Goal: Transaction & Acquisition: Purchase product/service

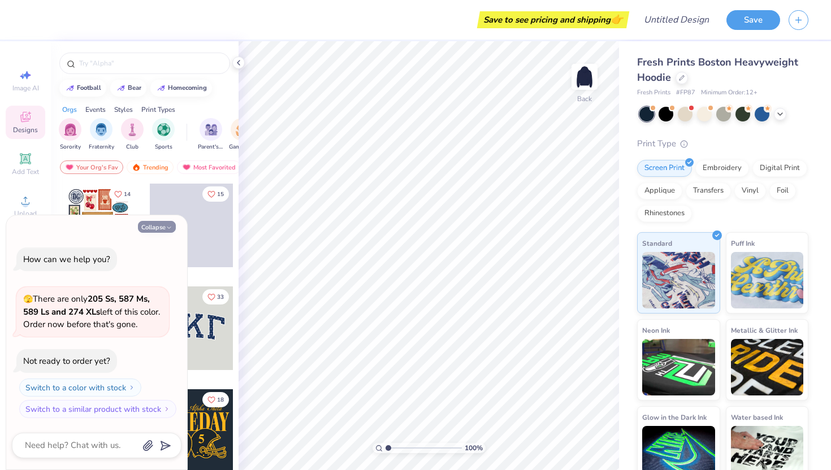
click at [154, 225] on button "Collapse" at bounding box center [157, 227] width 38 height 12
type textarea "x"
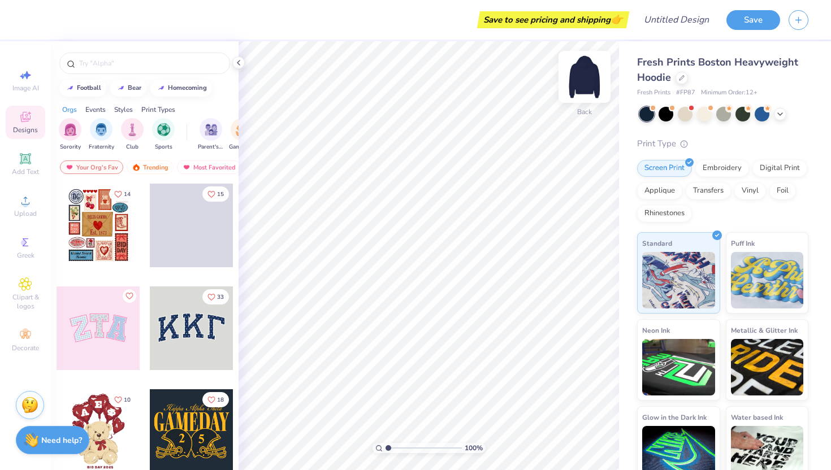
click at [588, 75] on img at bounding box center [584, 76] width 45 height 45
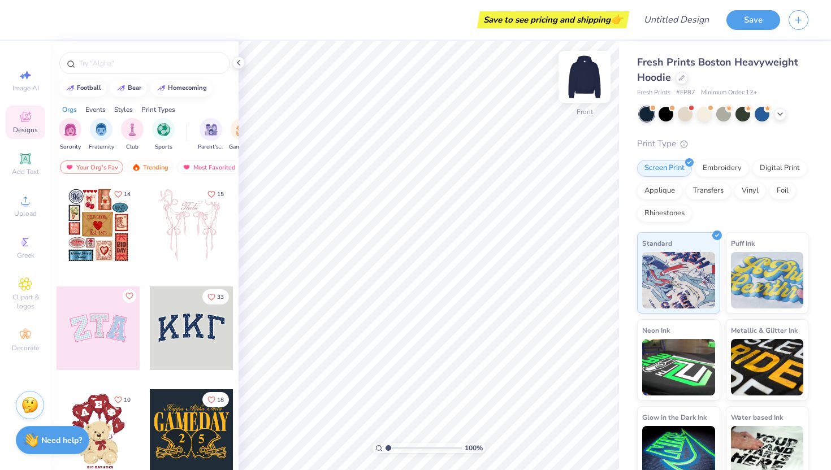
click at [586, 84] on img at bounding box center [584, 76] width 45 height 45
click at [25, 166] on div "Add Text" at bounding box center [26, 163] width 40 height 33
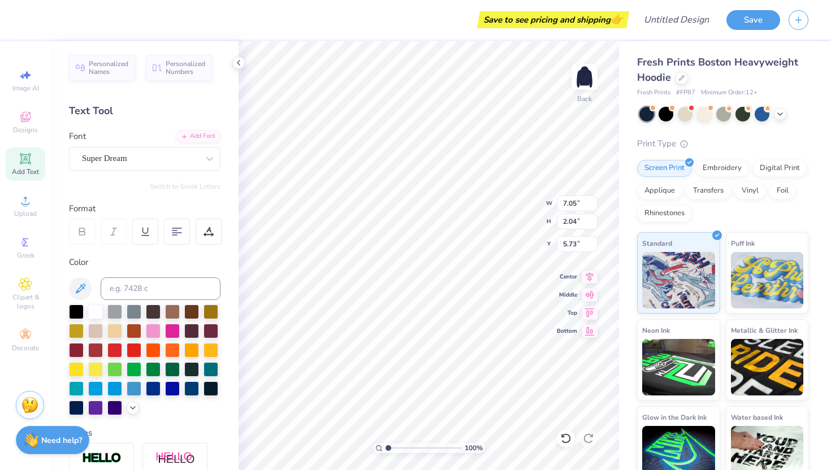
type textarea "G"
type textarea "GIRL GAINS"
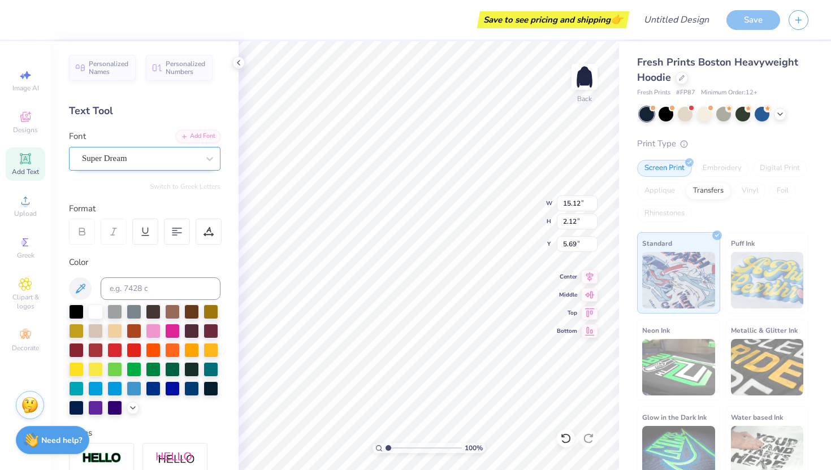
click at [154, 164] on div "Super Dream" at bounding box center [140, 159] width 119 height 18
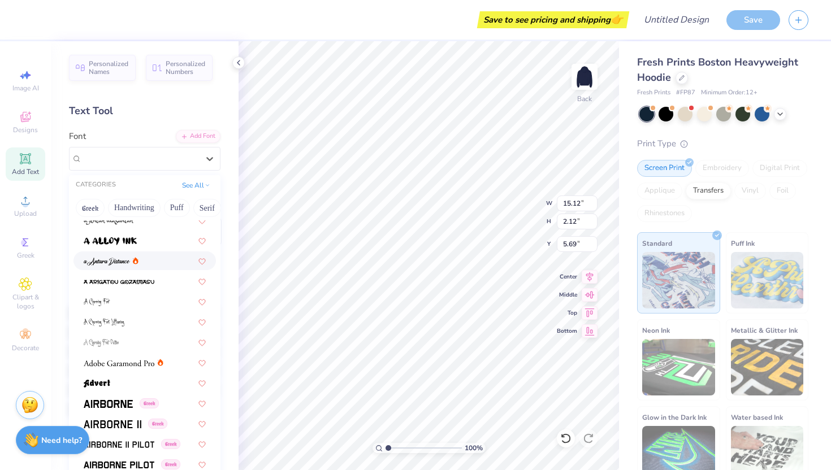
scroll to position [32, 0]
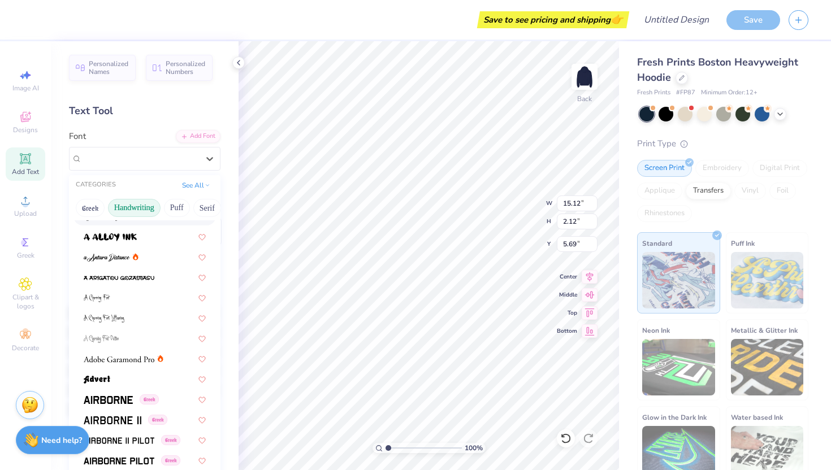
click at [150, 205] on button "Handwriting" at bounding box center [134, 208] width 53 height 18
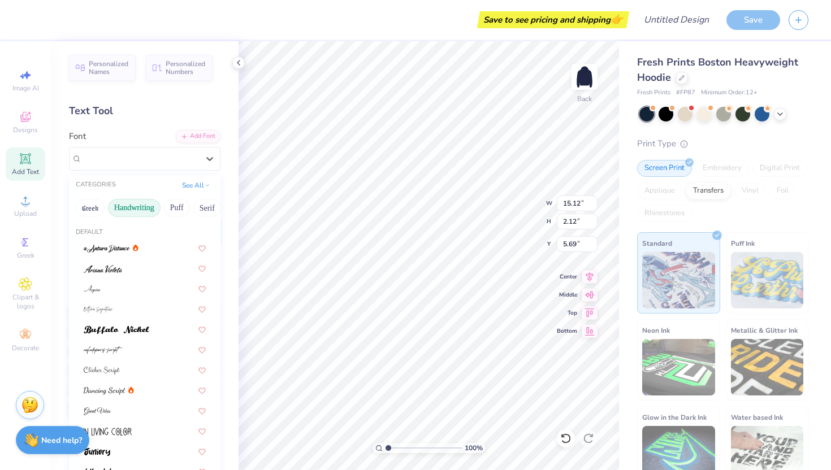
click at [75, 201] on div "Greek Handwriting Puff Serif Bold Calligraphy Retro Sans Serif Minimal Fantasy …" at bounding box center [144, 208] width 151 height 25
click at [86, 209] on button "Greek" at bounding box center [90, 208] width 29 height 18
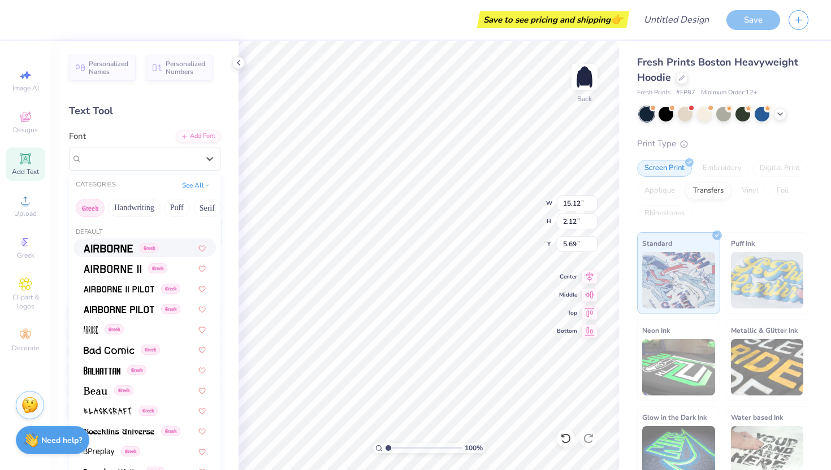
click at [119, 255] on div "Greek" at bounding box center [144, 247] width 142 height 19
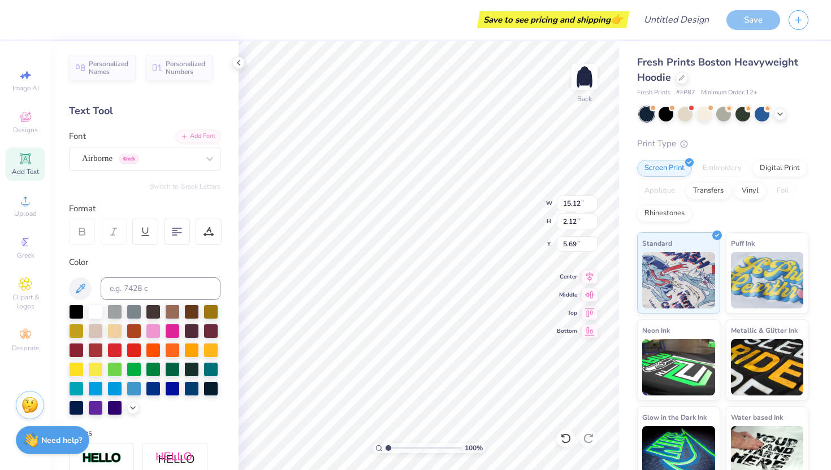
type input "14.82"
type input "2.13"
type input "5.68"
click at [124, 156] on div "Airborne Greek" at bounding box center [140, 159] width 119 height 18
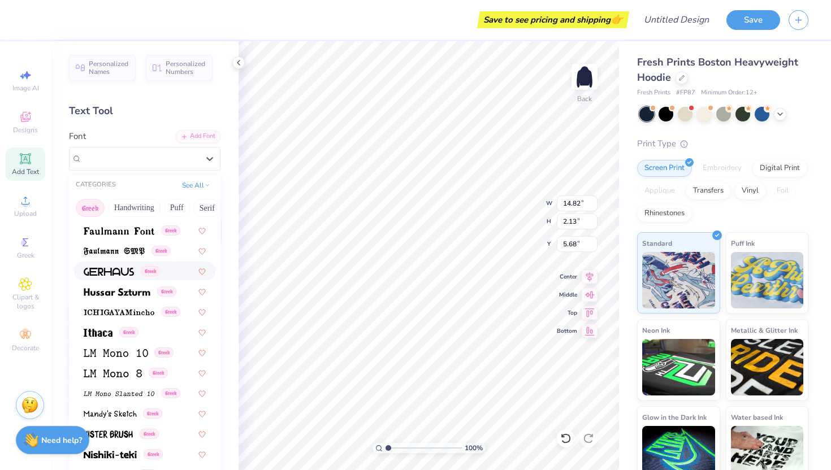
scroll to position [385, 0]
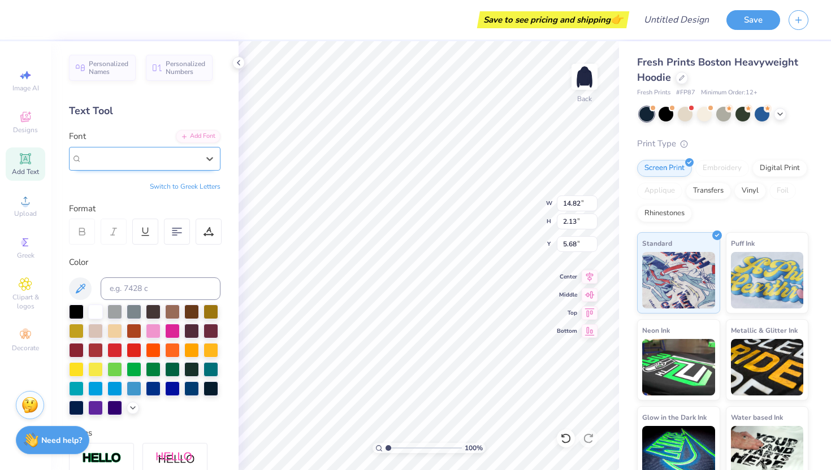
click at [154, 162] on div "Airborne Greek" at bounding box center [140, 158] width 116 height 13
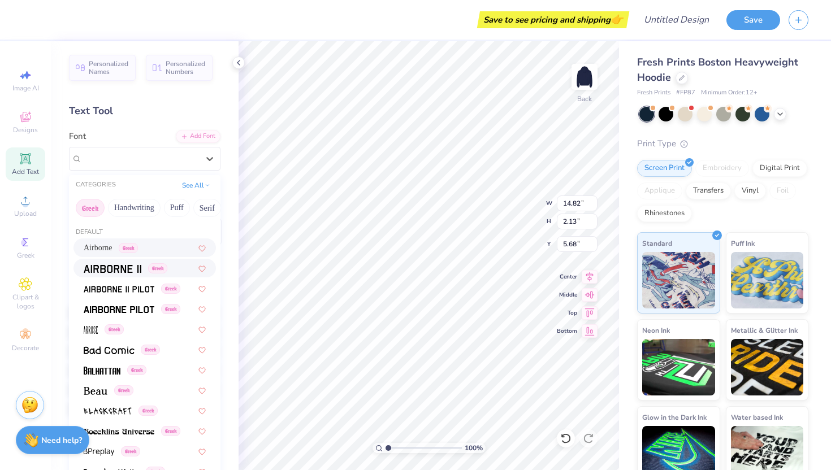
click at [123, 267] on img at bounding box center [113, 269] width 58 height 8
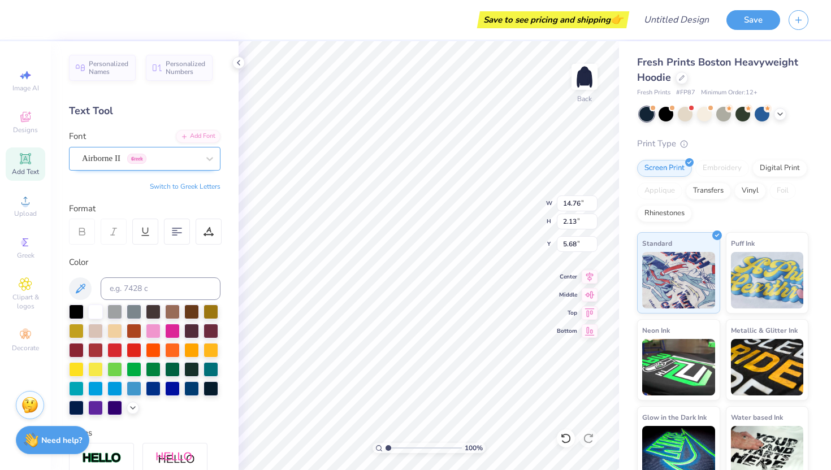
click at [151, 166] on div at bounding box center [140, 158] width 116 height 15
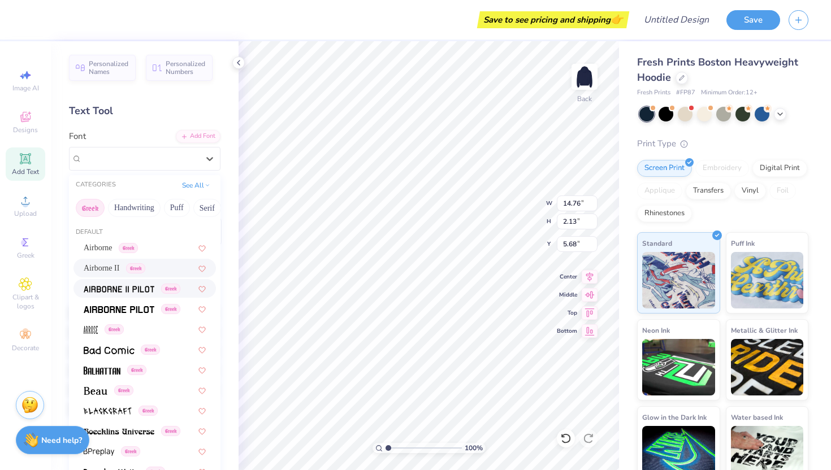
click at [139, 289] on img at bounding box center [119, 289] width 71 height 8
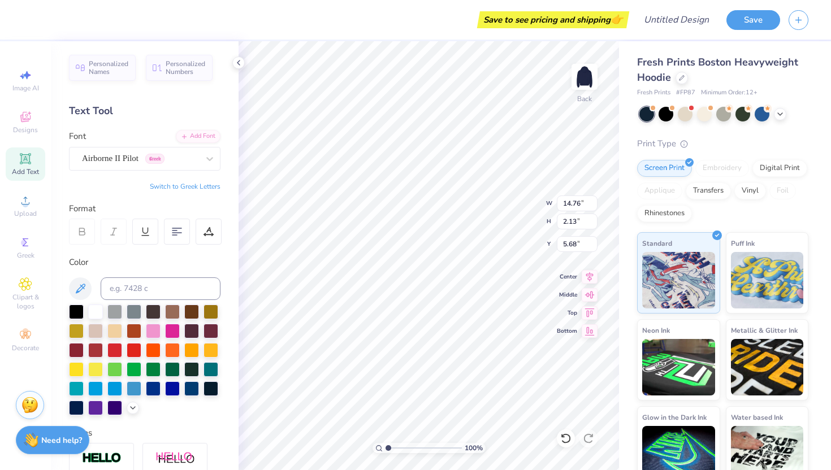
type input "4.34"
type input "0.63"
type input "2.69"
type input "3.54"
click at [31, 160] on icon at bounding box center [26, 159] width 14 height 14
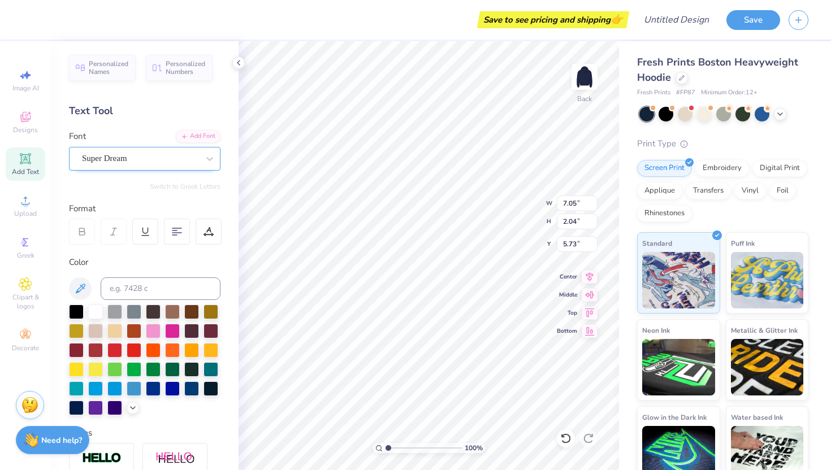
click at [125, 155] on div "Super Dream" at bounding box center [140, 159] width 119 height 18
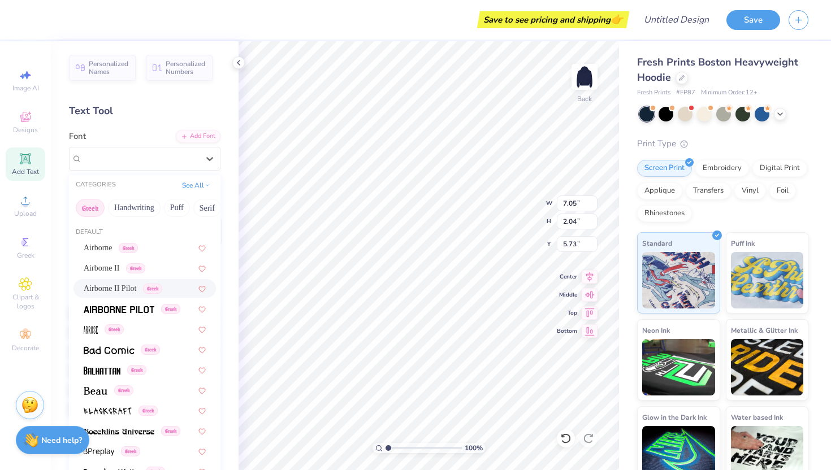
click at [129, 294] on div "Airborne II Pilot Greek" at bounding box center [144, 288] width 142 height 19
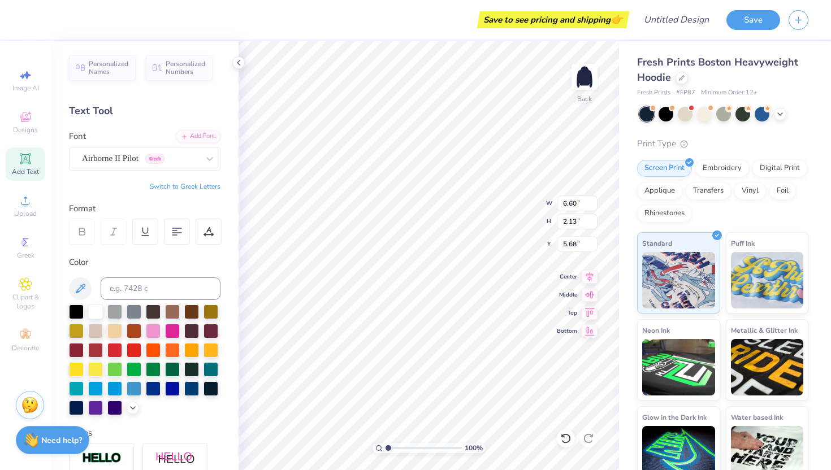
type input "6.60"
type input "2.13"
type input "5.68"
type input "4.34"
type input "0.63"
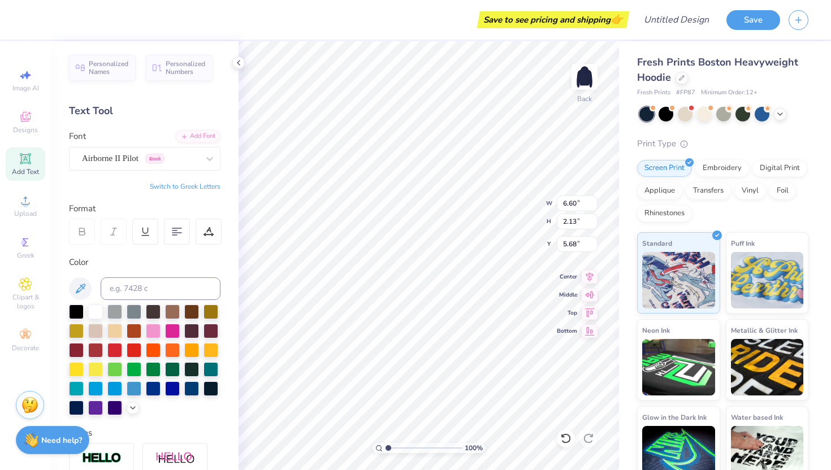
type input "3.54"
type textarea "Movement is a privlage"
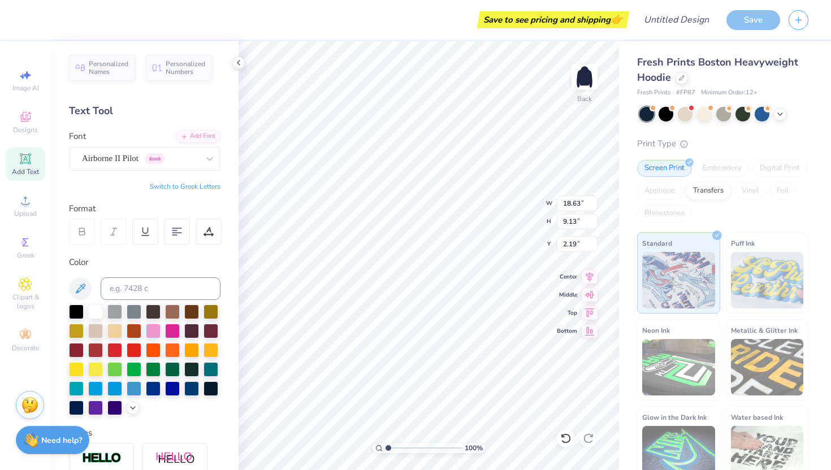
scroll to position [2, 0]
type textarea "Movement is a privlage"
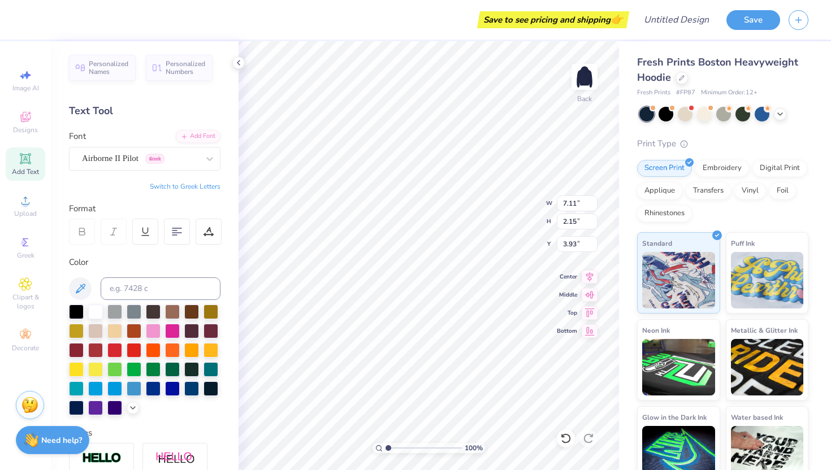
type input "7.11"
type input "2.15"
type input "10.35"
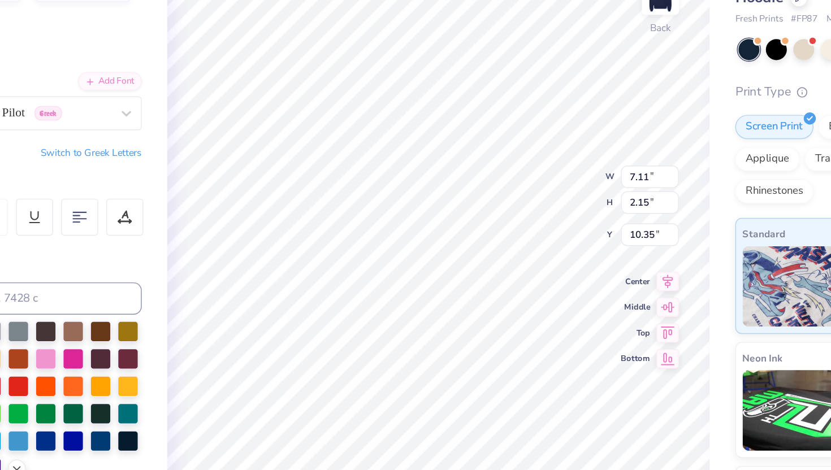
type input "4.69"
type input "1.42"
type input "10.80"
type input "10.88"
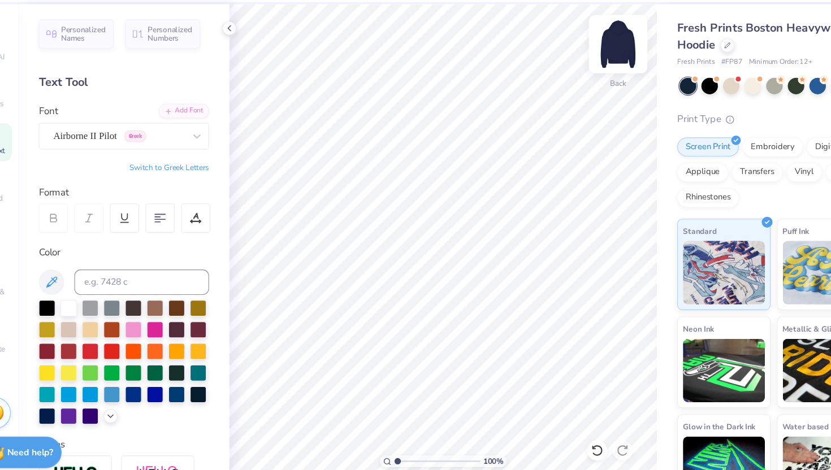
click at [583, 78] on img at bounding box center [584, 76] width 45 height 45
click at [587, 80] on img at bounding box center [584, 76] width 45 height 45
type input "3.53"
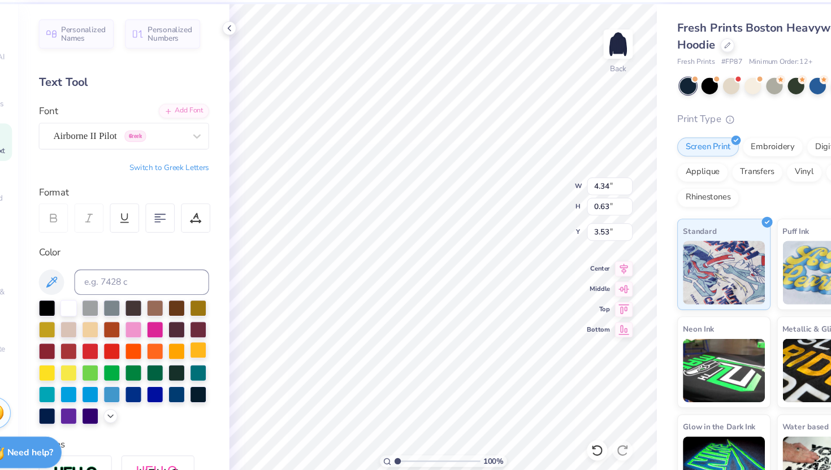
click at [214, 346] on div at bounding box center [210, 349] width 15 height 15
click at [76, 369] on div at bounding box center [76, 368] width 15 height 15
click at [88, 368] on div at bounding box center [95, 368] width 15 height 15
click at [75, 368] on div at bounding box center [76, 368] width 15 height 15
click at [75, 370] on div at bounding box center [76, 368] width 15 height 15
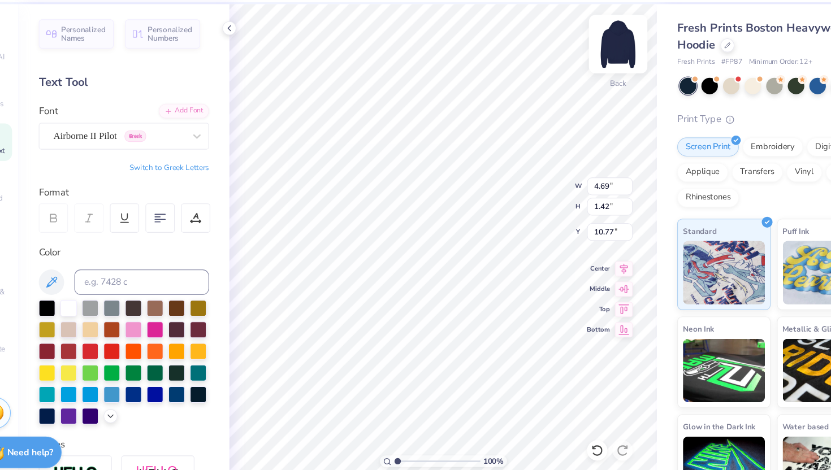
type input "10.77"
click at [588, 66] on img at bounding box center [584, 76] width 45 height 45
click at [589, 73] on img at bounding box center [584, 76] width 45 height 45
type input "10.56"
click at [588, 73] on img at bounding box center [584, 76] width 45 height 45
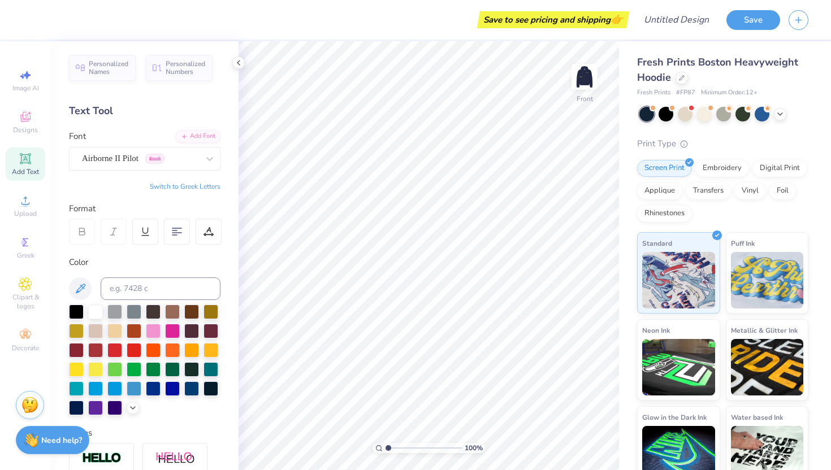
click at [31, 159] on icon at bounding box center [26, 159] width 14 height 14
type textarea "I"
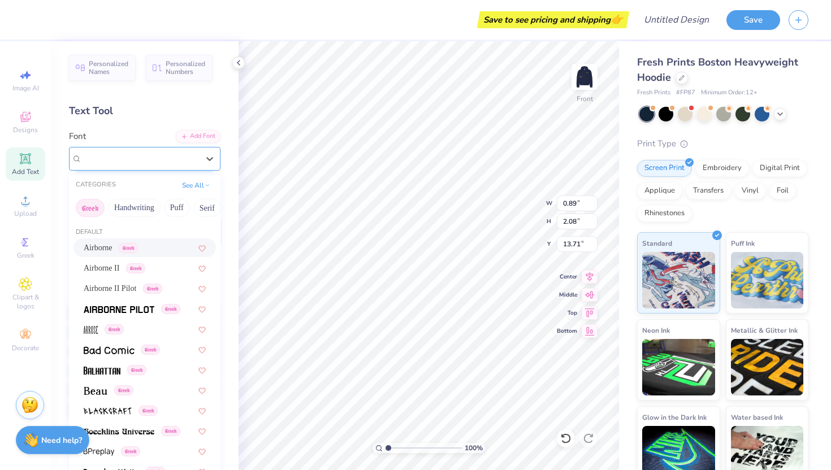
click at [124, 150] on div "Super Dream" at bounding box center [140, 159] width 119 height 18
click at [105, 248] on span "Airborne" at bounding box center [98, 248] width 29 height 12
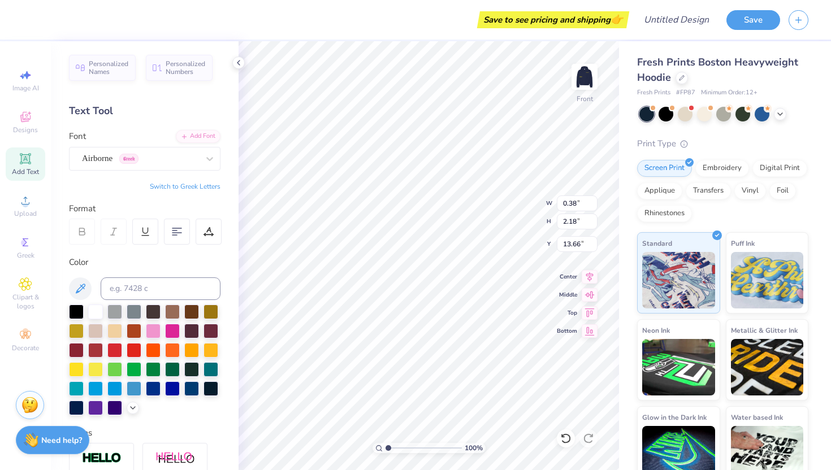
type input "0.38"
type input "2.18"
type input "13.66"
click at [153, 158] on div "Airborne Greek" at bounding box center [140, 159] width 119 height 18
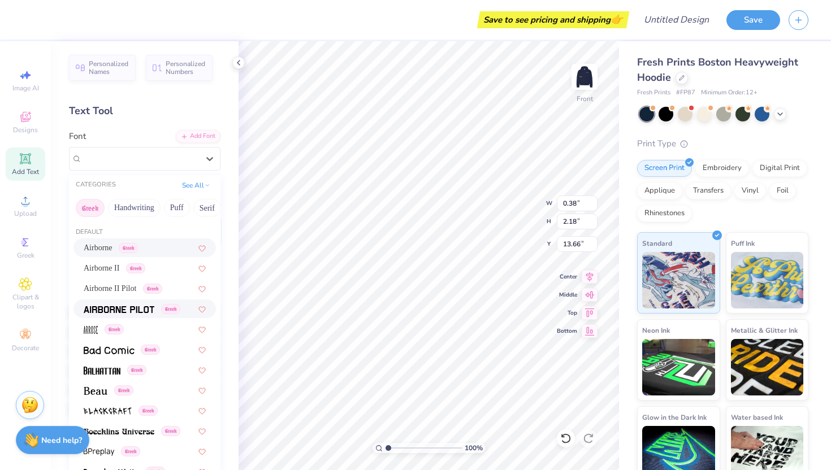
click at [128, 308] on img at bounding box center [119, 310] width 71 height 8
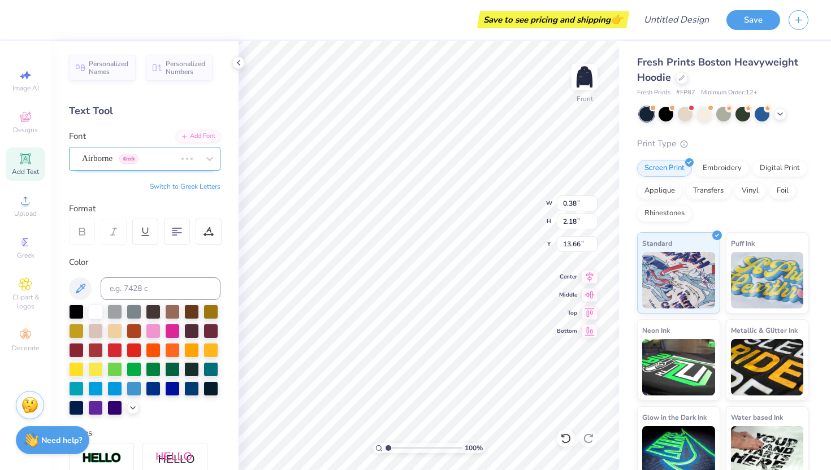
click at [134, 160] on div "Airborne Greek" at bounding box center [129, 159] width 96 height 18
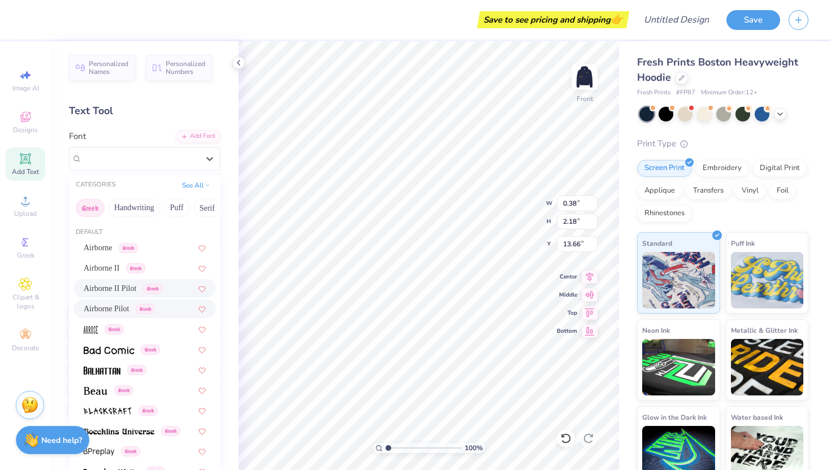
click at [119, 288] on span "Airborne II Pilot" at bounding box center [110, 289] width 53 height 12
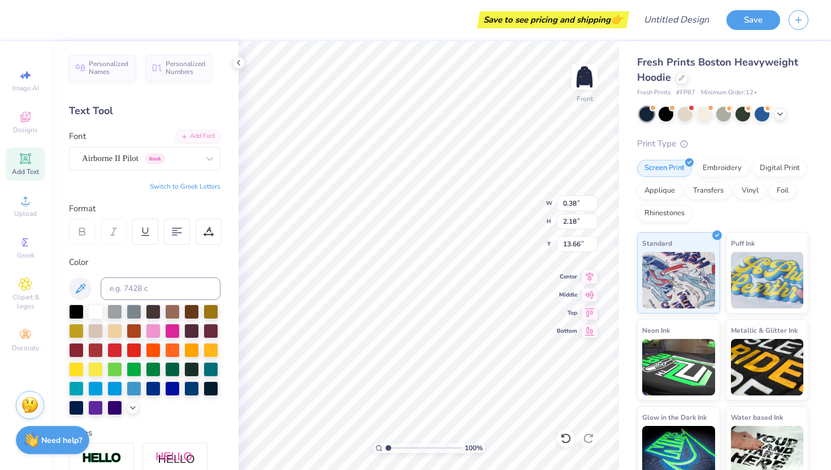
type input "0.33"
type input "11.01"
type input "1.12"
type input "2.15"
type input "11.03"
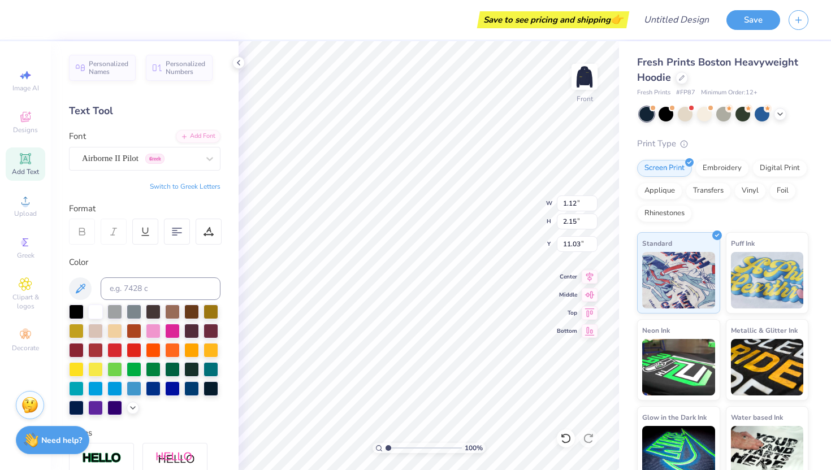
type input "9.79"
click at [24, 292] on div "Clipart & logos" at bounding box center [26, 294] width 40 height 42
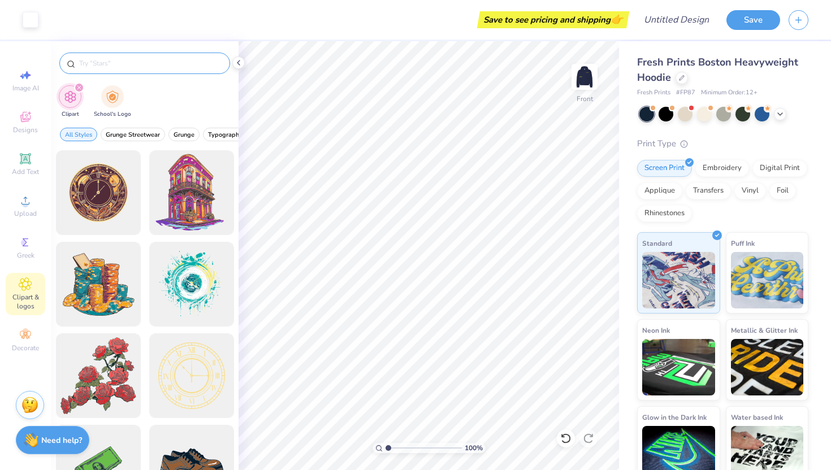
click at [109, 66] on input "text" at bounding box center [150, 63] width 145 height 11
type input "heart"
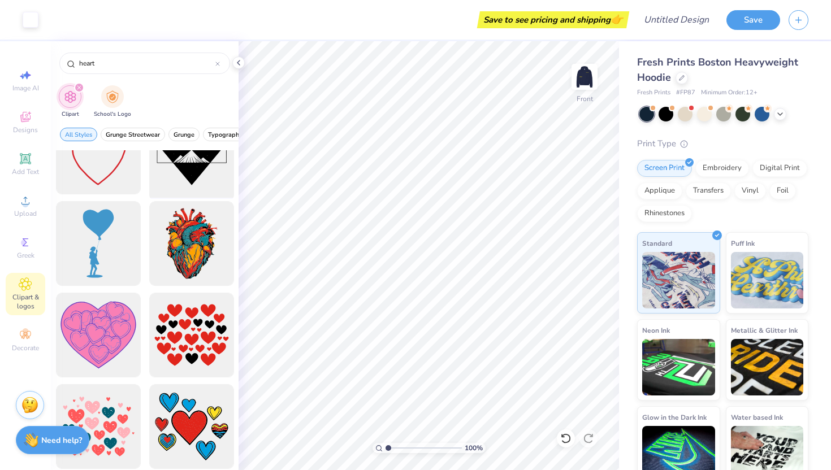
scroll to position [2499, 0]
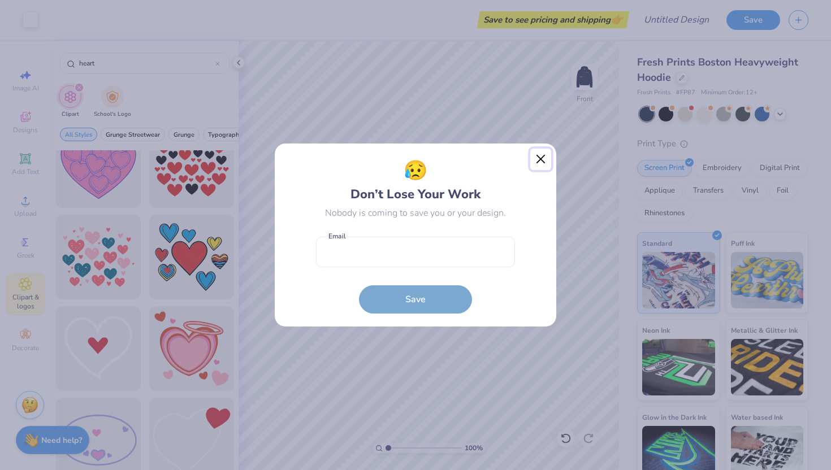
click at [539, 158] on button "Close" at bounding box center [540, 159] width 21 height 21
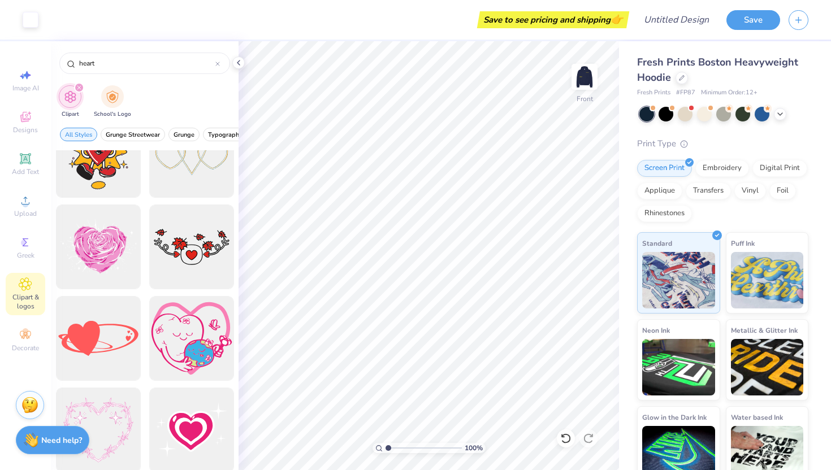
scroll to position [3339, 0]
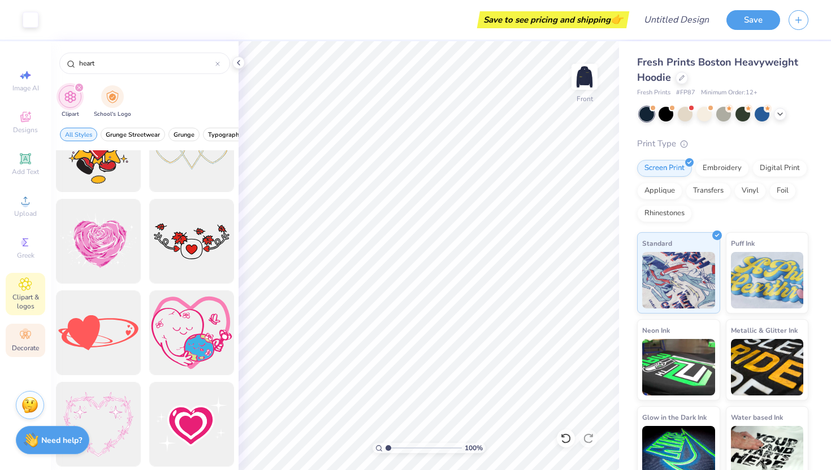
click at [33, 338] on div "Decorate" at bounding box center [26, 340] width 40 height 33
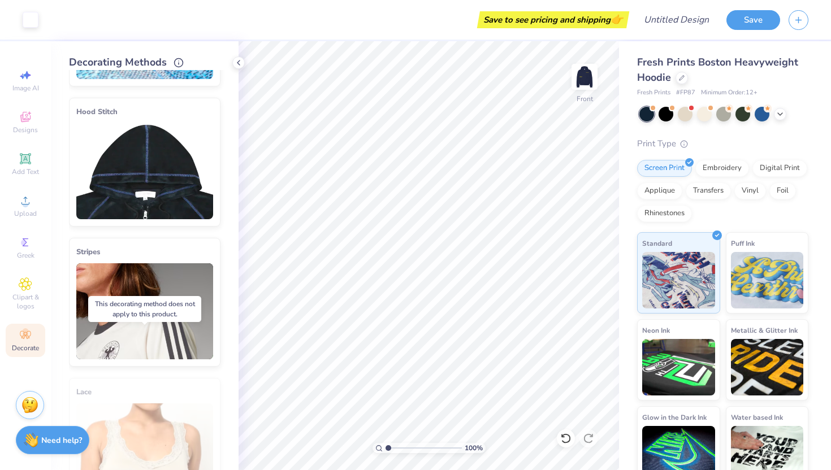
scroll to position [0, 0]
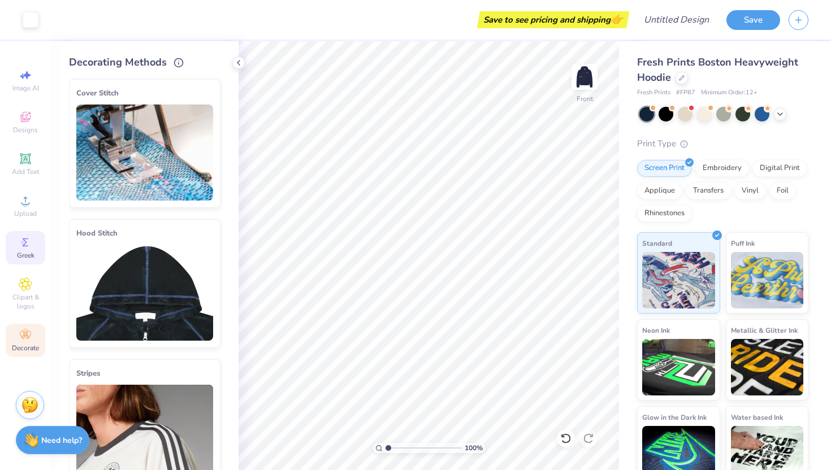
click at [15, 251] on div "Greek" at bounding box center [26, 247] width 40 height 33
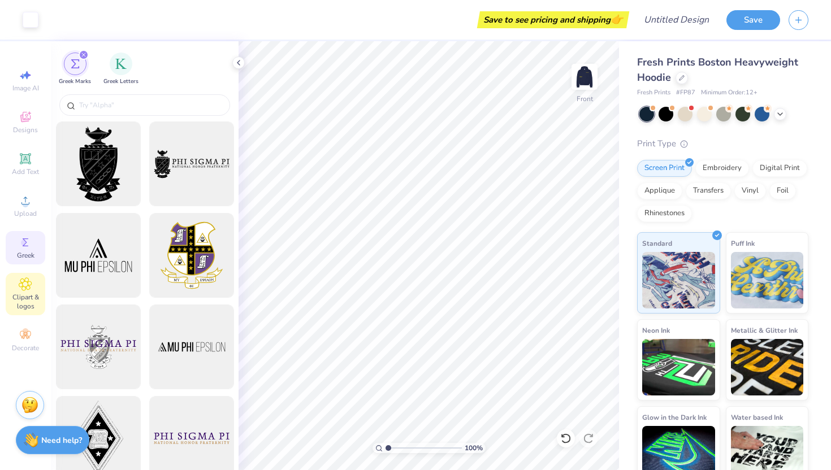
click at [24, 297] on span "Clipart & logos" at bounding box center [26, 302] width 40 height 18
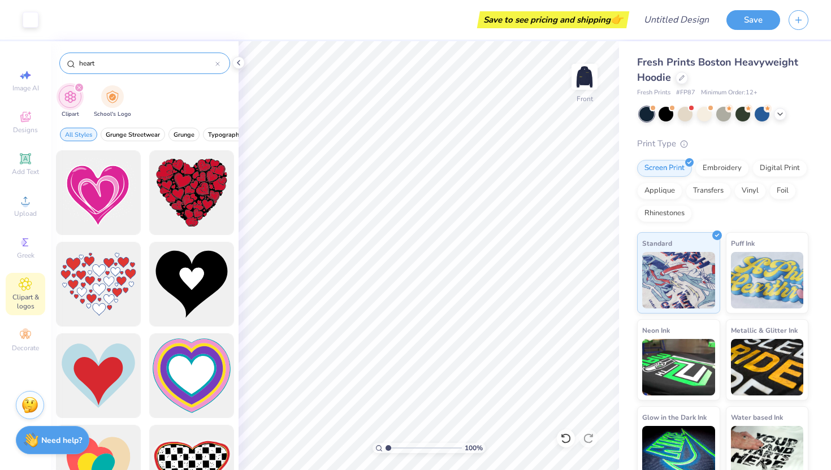
click at [220, 64] on div "heart" at bounding box center [144, 63] width 171 height 21
click at [114, 96] on img "filter for School's Logo" at bounding box center [112, 95] width 12 height 13
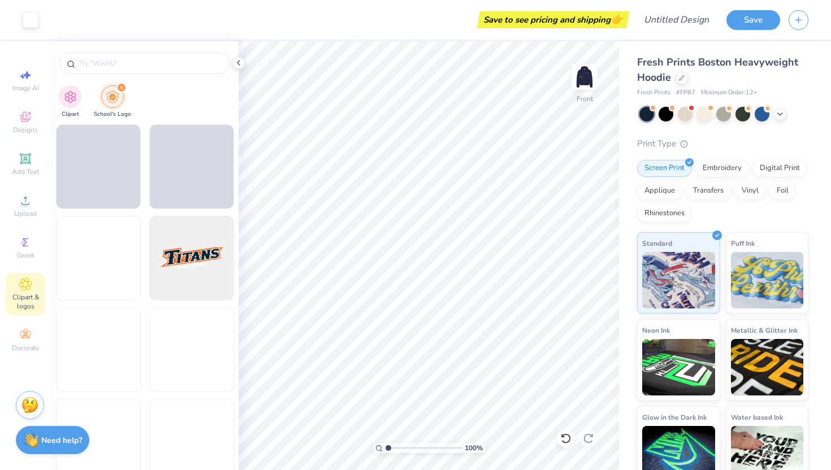
scroll to position [4397, 0]
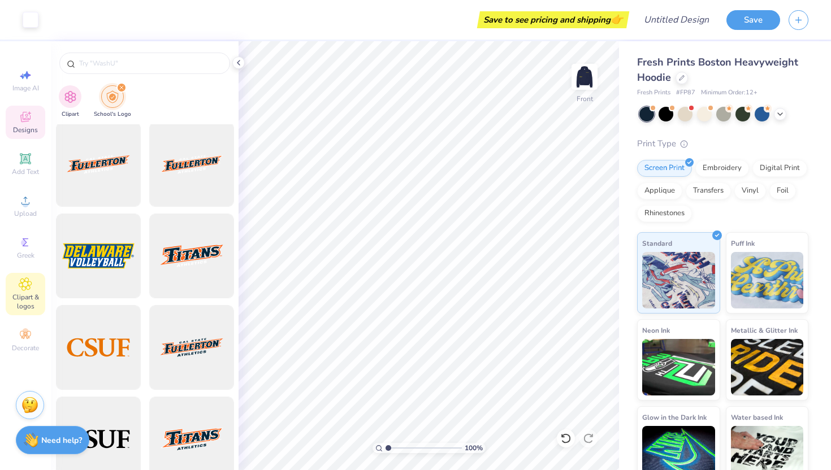
click at [26, 129] on span "Designs" at bounding box center [25, 129] width 25 height 9
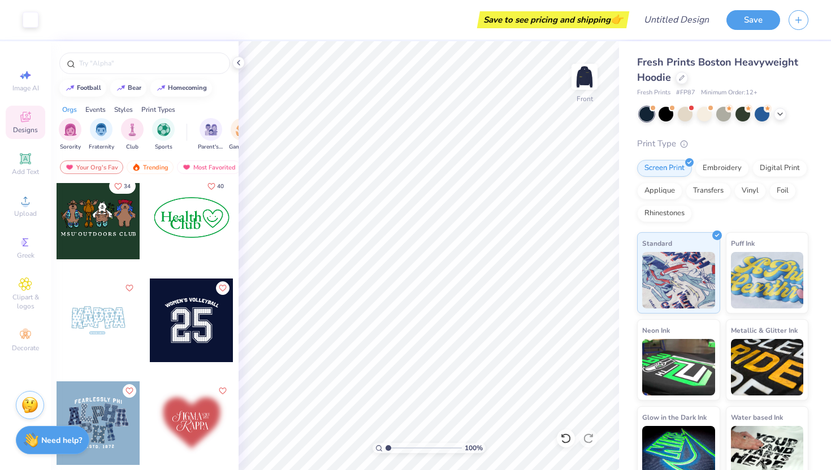
scroll to position [1142, 0]
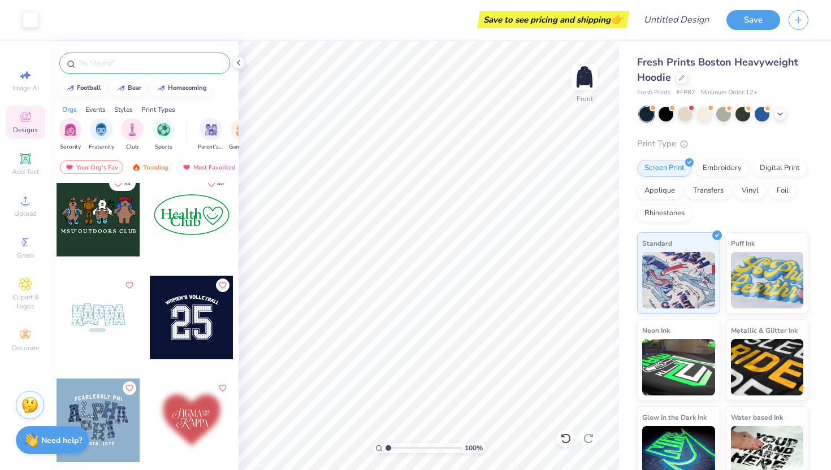
click at [123, 66] on input "text" at bounding box center [150, 63] width 145 height 11
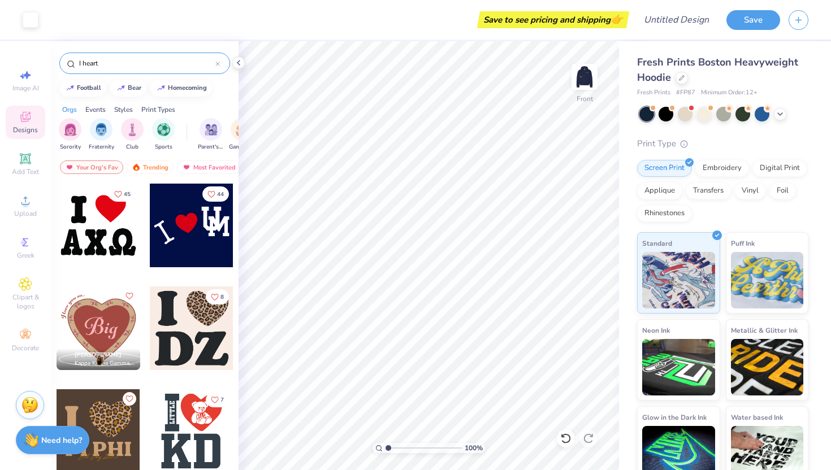
type input "I heart"
click at [198, 228] on div at bounding box center [192, 226] width 84 height 84
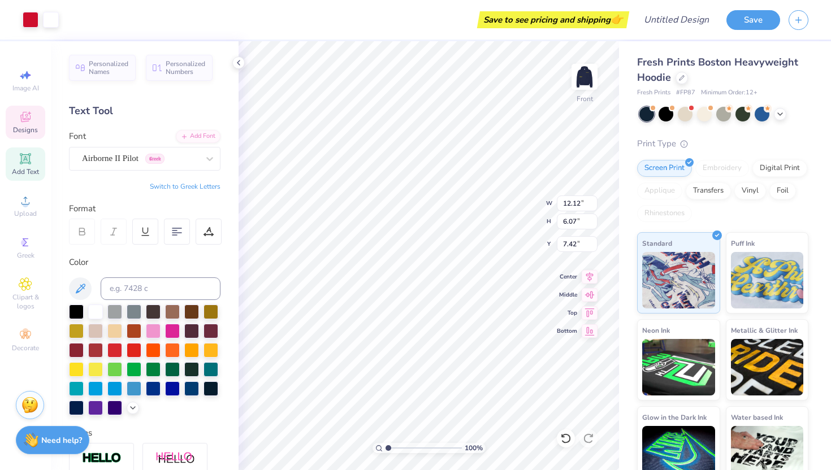
type input "7.42"
type input "6.54"
type input "3.34"
type input "3.22"
type input "8.10"
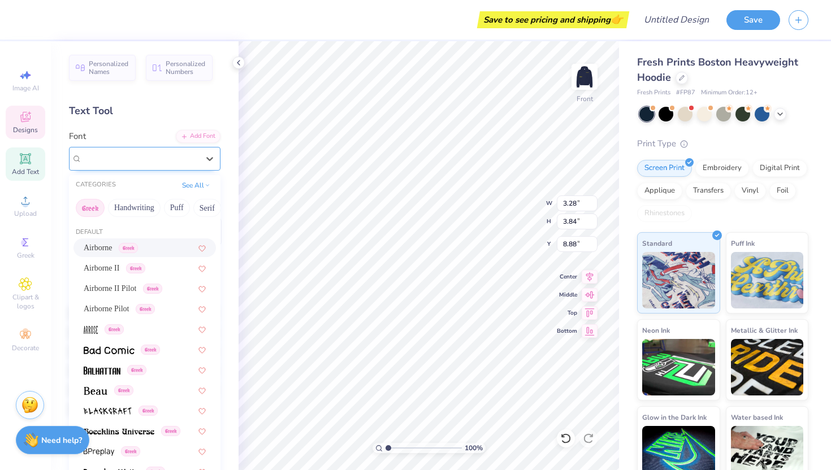
click at [184, 150] on div "Typewriter-Serial" at bounding box center [140, 159] width 119 height 18
click at [119, 265] on span "Airborne II" at bounding box center [102, 268] width 36 height 12
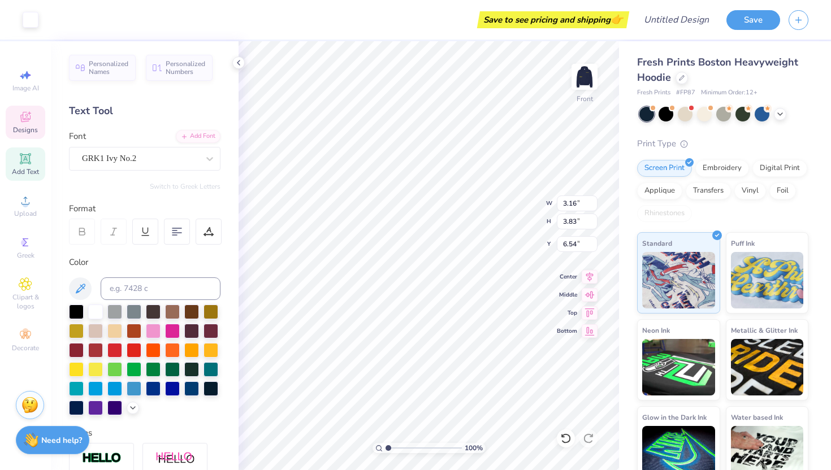
type input "6.53"
type textarea "G"
type input "3.34"
type input "3.22"
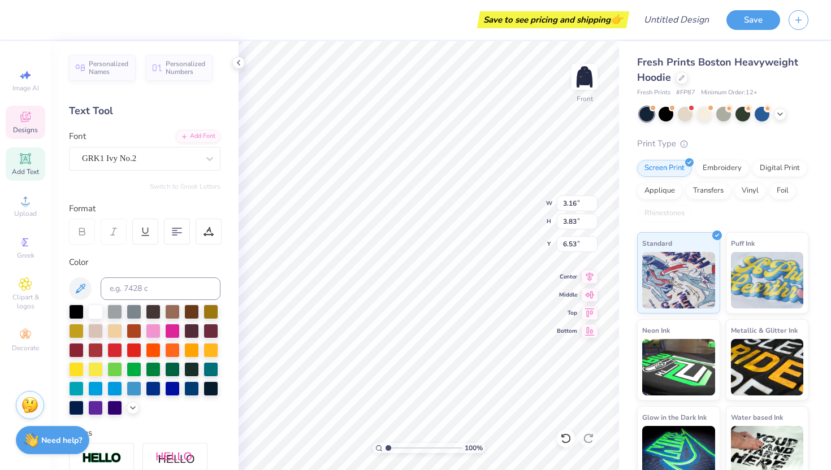
type input "8.10"
type textarea "m"
type textarea "G"
type textarea "g"
type input "2.74"
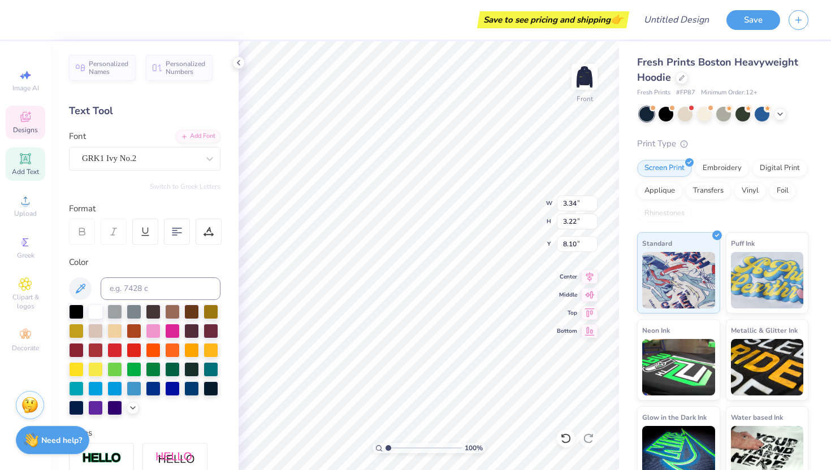
type input "3.83"
type input "6.53"
type textarea "g"
type input "2.55"
type input "3.67"
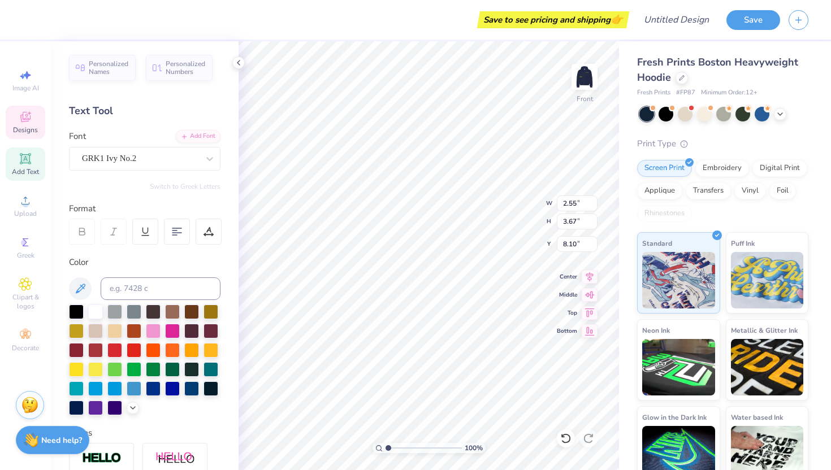
type input "8.44"
click at [582, 92] on div at bounding box center [584, 77] width 52 height 52
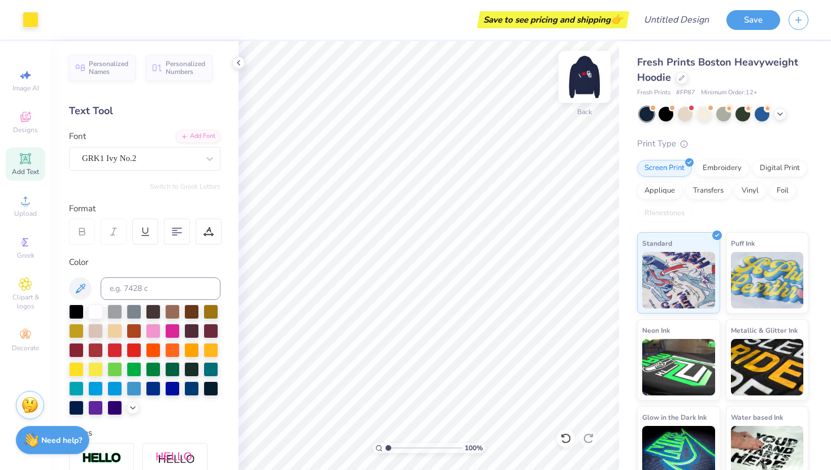
click at [592, 75] on img at bounding box center [584, 76] width 45 height 45
click at [27, 164] on icon at bounding box center [26, 159] width 14 height 14
type textarea "Girl"
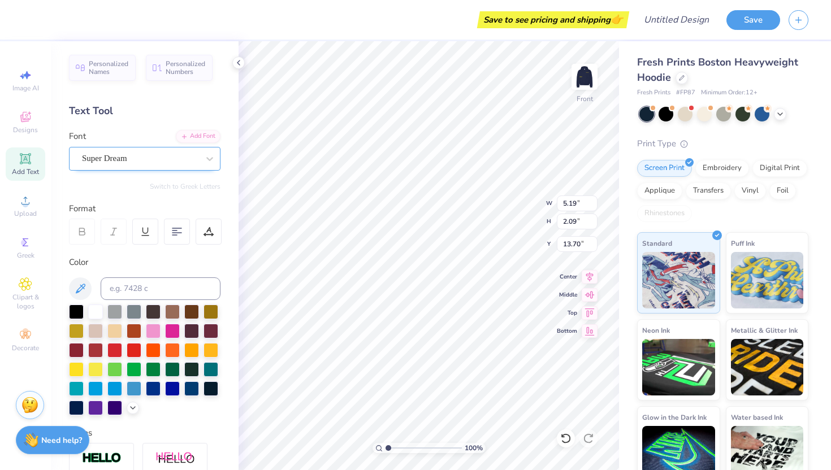
click at [188, 157] on div "Super Dream" at bounding box center [140, 159] width 119 height 18
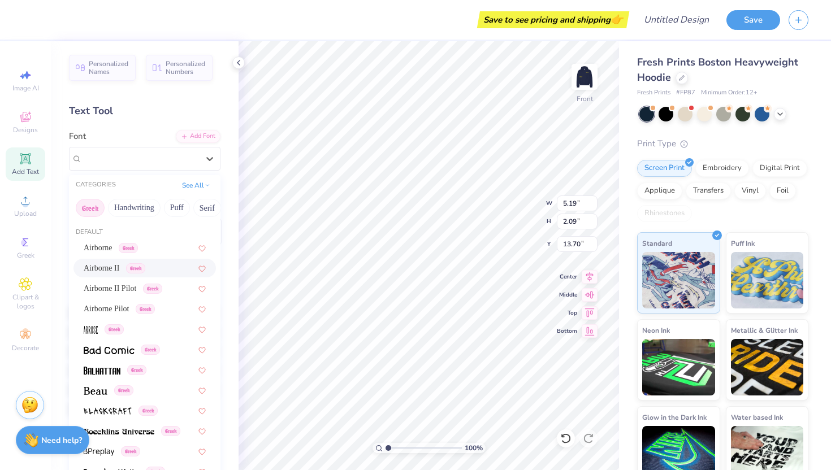
click at [128, 265] on div "Airborne II Greek" at bounding box center [115, 268] width 62 height 12
type input "5.90"
type input "2.18"
type input "13.66"
click at [179, 157] on div "Airborne II Greek" at bounding box center [140, 159] width 119 height 18
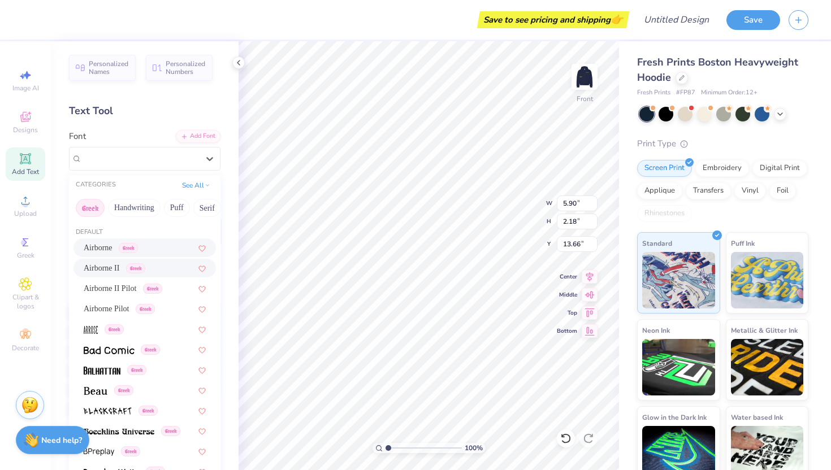
click at [104, 243] on span "Airborne" at bounding box center [98, 248] width 29 height 12
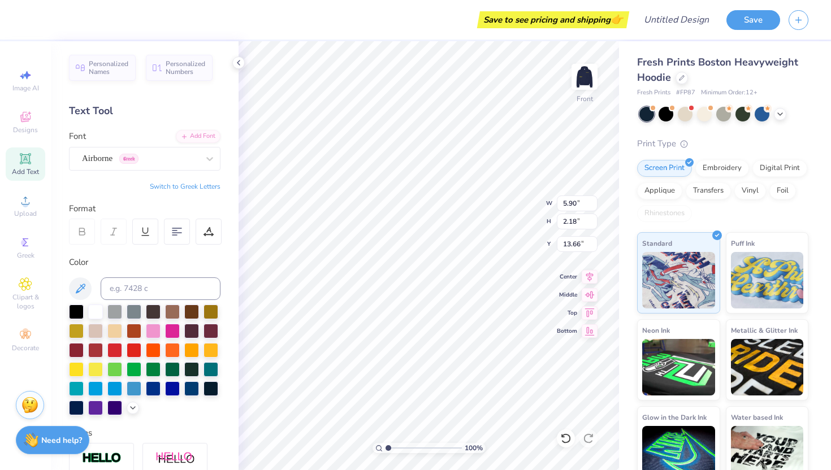
type input "5.94"
type textarea "Girl"
type input "6.44"
type input "4.28"
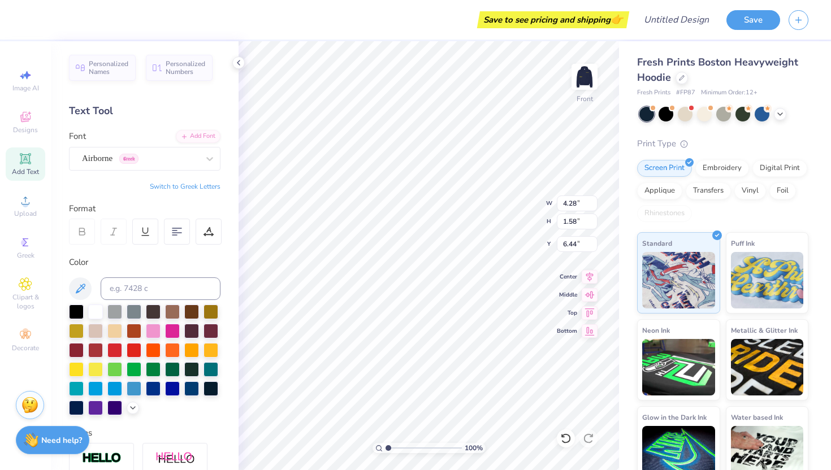
type input "1.58"
type input "7.54"
click at [31, 166] on div "Add Text" at bounding box center [26, 163] width 40 height 33
type textarea "GAINS"
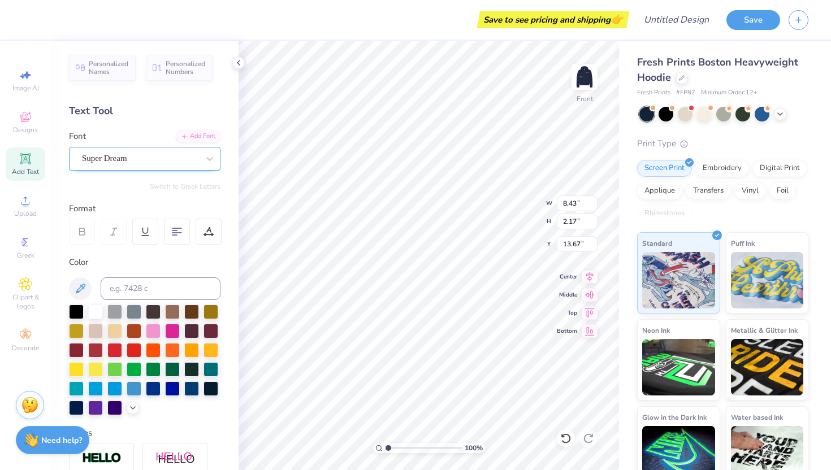
click at [198, 161] on div "Super Dream" at bounding box center [140, 159] width 119 height 18
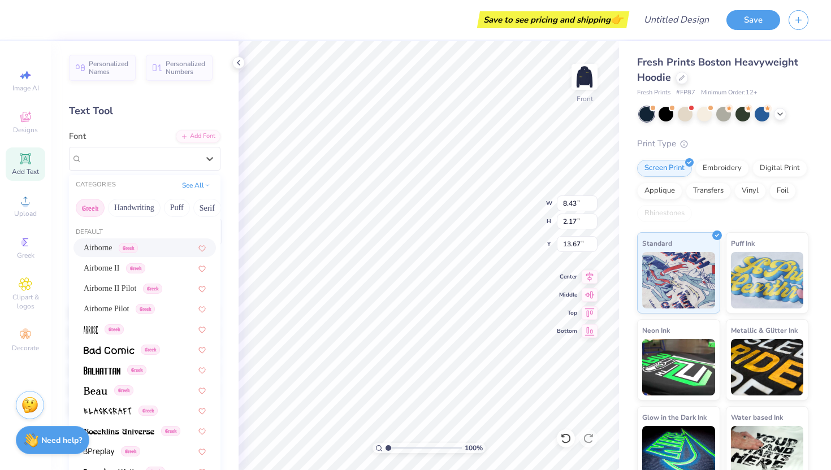
click at [112, 252] on span "Airborne" at bounding box center [98, 248] width 29 height 12
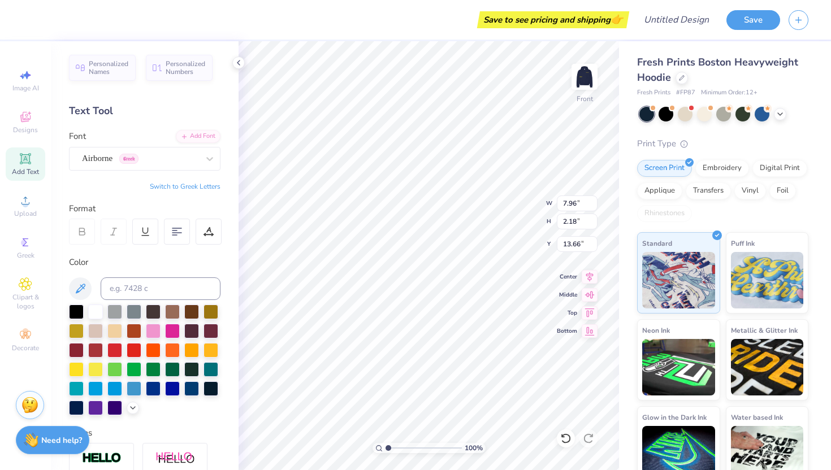
type input "7.96"
type input "2.18"
type input "13.66"
type input "5.64"
type input "1.55"
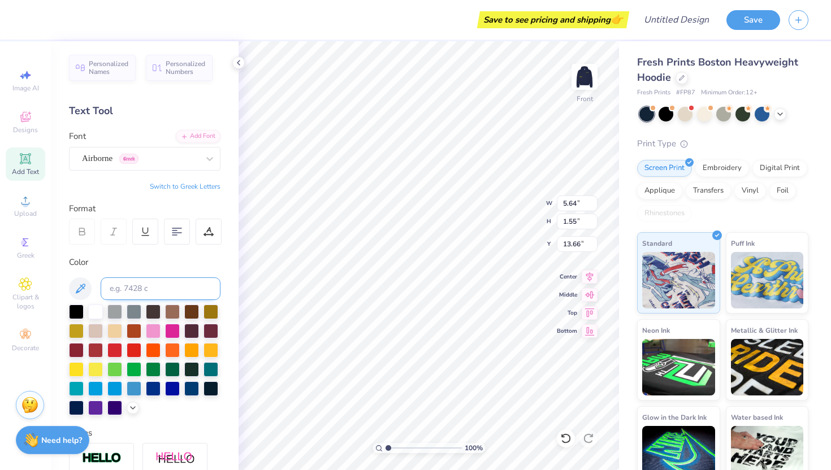
type input "9.58"
type input "3.88"
type input "3.62"
type input "9.50"
type input "5.64"
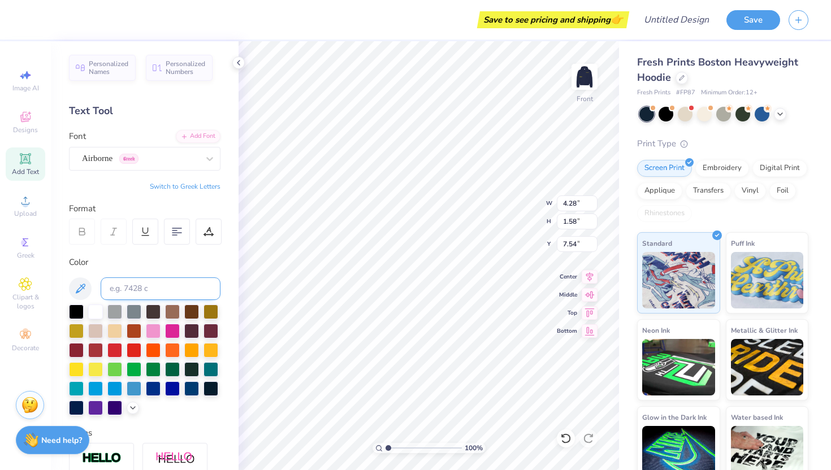
type input "3.60"
click at [75, 370] on div at bounding box center [76, 368] width 15 height 15
type input "13.00"
type input "5.23"
click at [73, 366] on div at bounding box center [76, 368] width 15 height 15
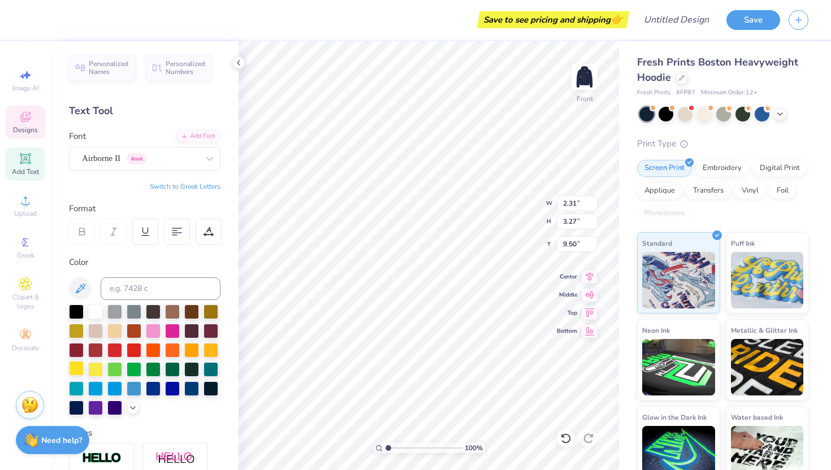
click at [79, 368] on div at bounding box center [76, 368] width 15 height 15
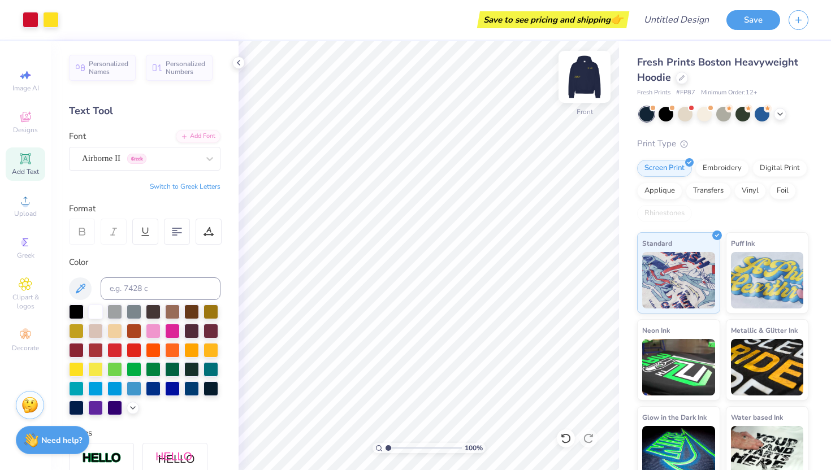
click at [590, 66] on img at bounding box center [584, 76] width 45 height 45
click at [586, 76] on img at bounding box center [584, 76] width 45 height 45
type input "7.58"
click at [11, 163] on div "Add Text" at bounding box center [26, 163] width 40 height 33
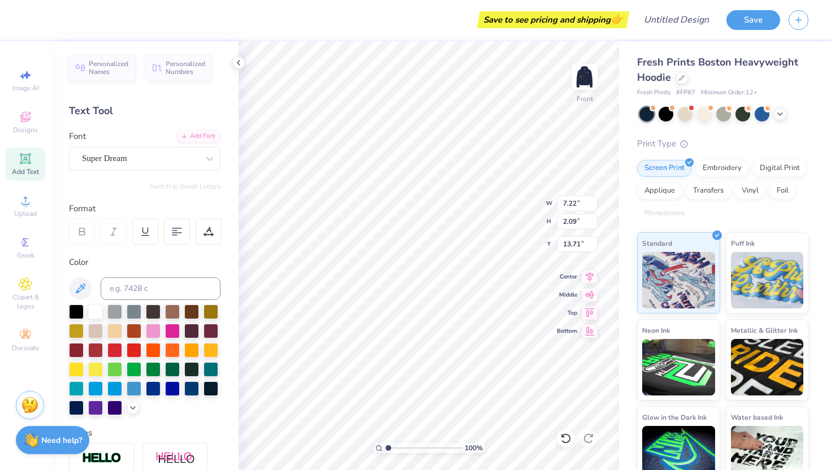
type textarea "UCSB"
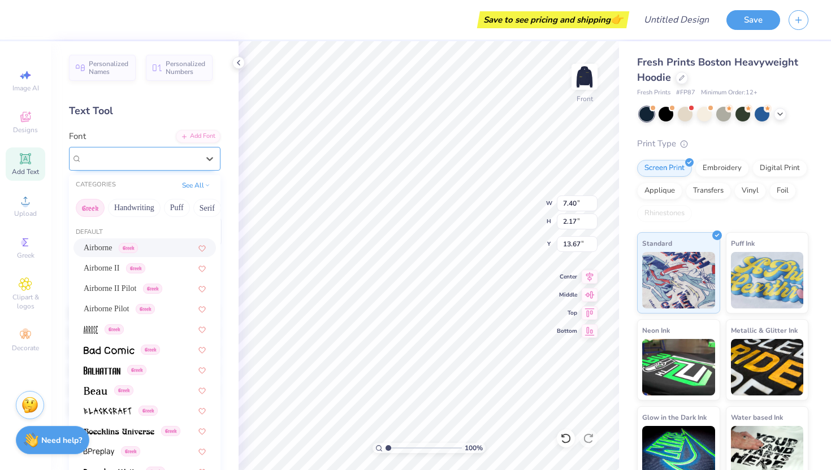
click at [151, 153] on div "Super Dream" at bounding box center [140, 159] width 119 height 18
click at [166, 266] on div "Airborne II Greek" at bounding box center [145, 268] width 122 height 12
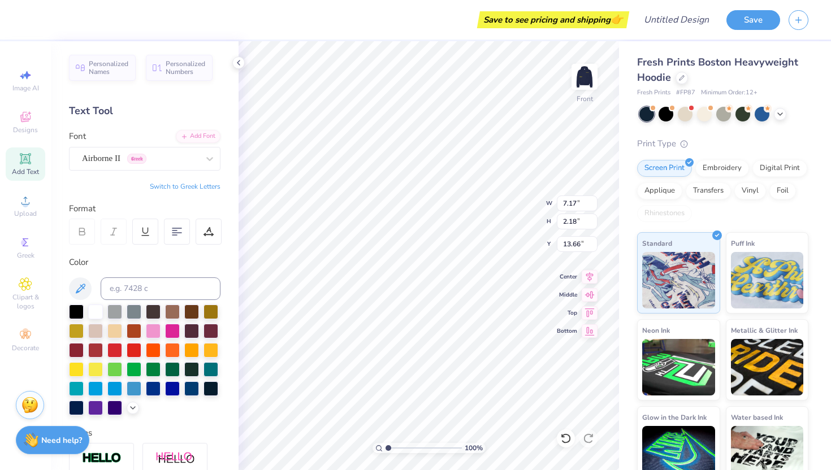
type input "7.17"
type input "2.18"
type input "13.66"
click at [76, 367] on div at bounding box center [76, 368] width 15 height 15
click at [127, 350] on div at bounding box center [134, 349] width 15 height 15
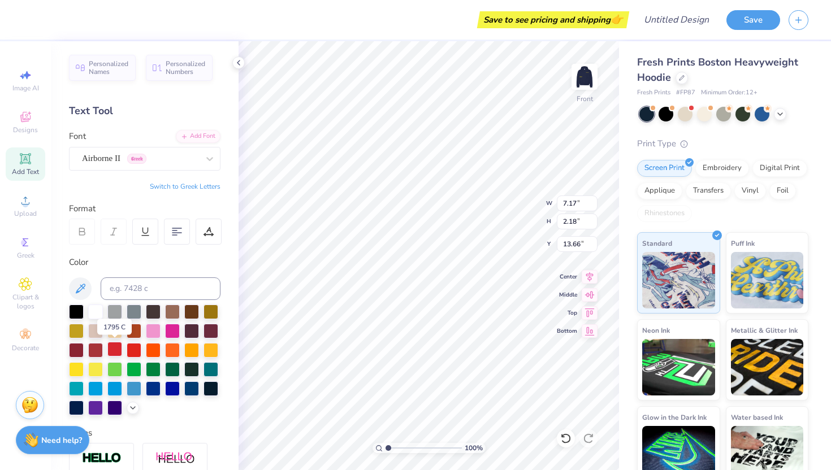
click at [116, 350] on div at bounding box center [114, 349] width 15 height 15
click at [135, 348] on div at bounding box center [134, 349] width 15 height 15
click at [117, 350] on div at bounding box center [114, 349] width 15 height 15
click at [141, 350] on div at bounding box center [134, 349] width 15 height 15
click at [77, 372] on div at bounding box center [76, 368] width 15 height 15
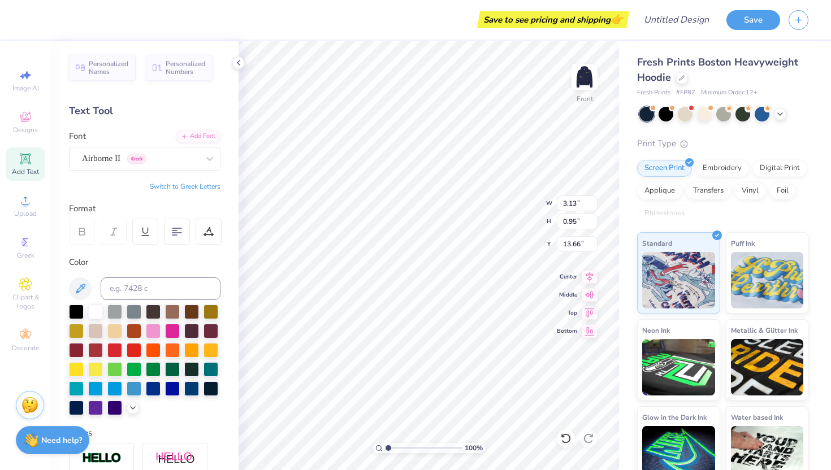
type input "3.13"
type input "0.95"
type input "22.90"
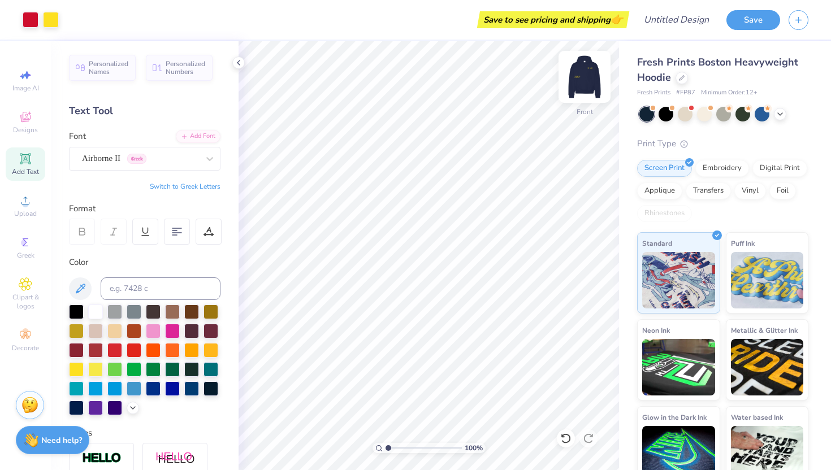
click at [591, 84] on img at bounding box center [584, 76] width 45 height 45
type input "10.83"
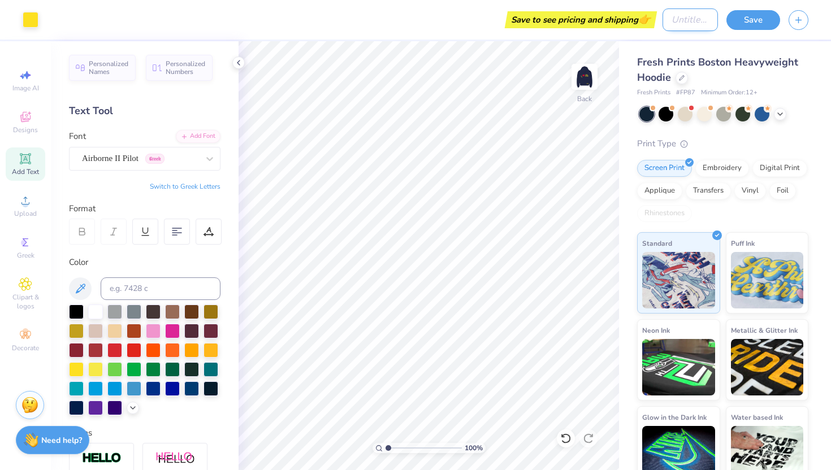
click at [667, 19] on input "Design Title" at bounding box center [689, 19] width 55 height 23
type input "mvnt is a priv"
click at [747, 20] on button "Save" at bounding box center [753, 18] width 54 height 20
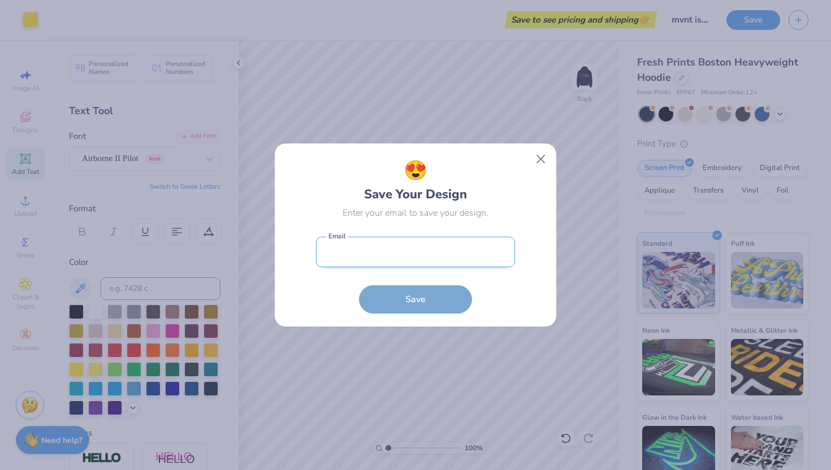
click at [395, 244] on input "email" at bounding box center [415, 252] width 199 height 31
type input "awnibroughton@gmail.com"
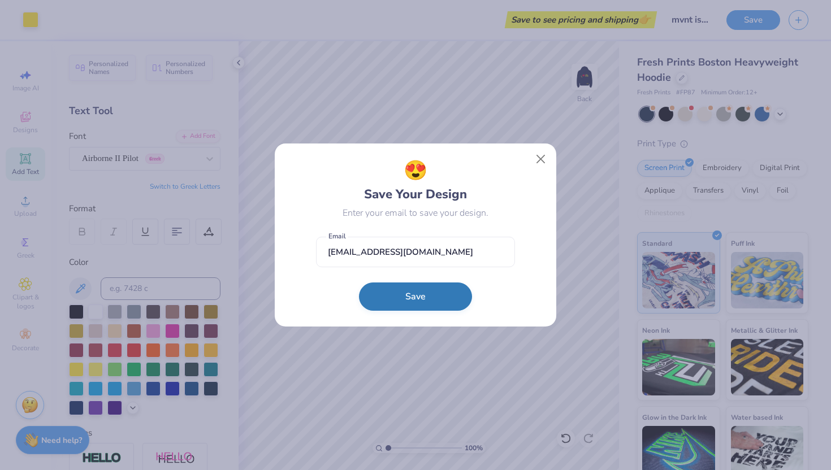
click at [402, 293] on button "Save" at bounding box center [415, 297] width 113 height 28
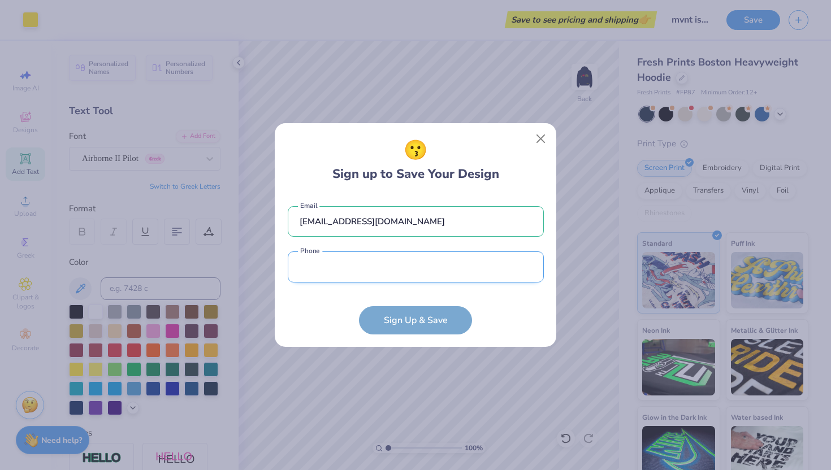
click at [366, 274] on input "tel" at bounding box center [416, 266] width 256 height 31
type input "(619) 333-9379"
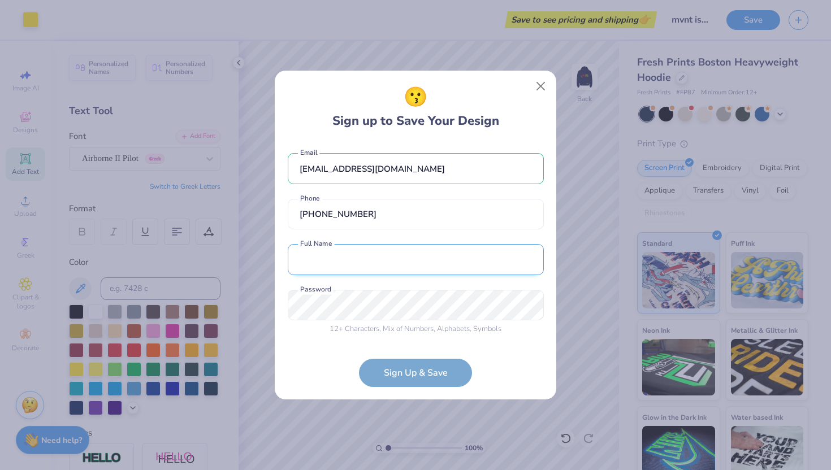
click at [363, 262] on input "text" at bounding box center [416, 259] width 256 height 31
type input "Awni Broughton"
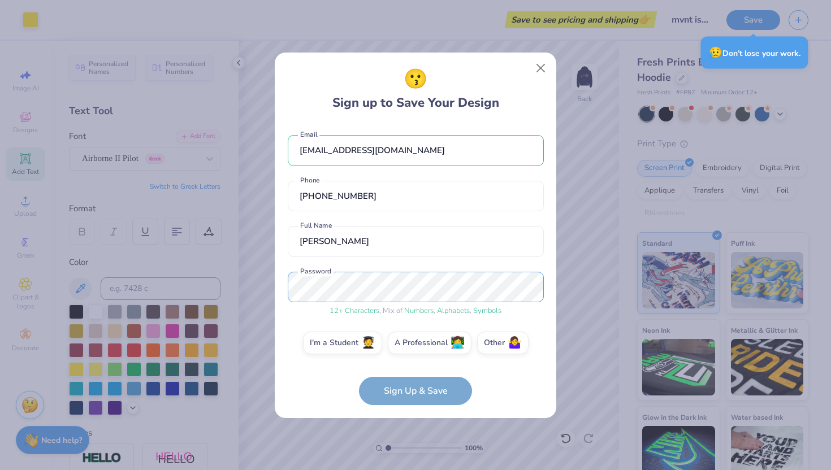
scroll to position [6, 0]
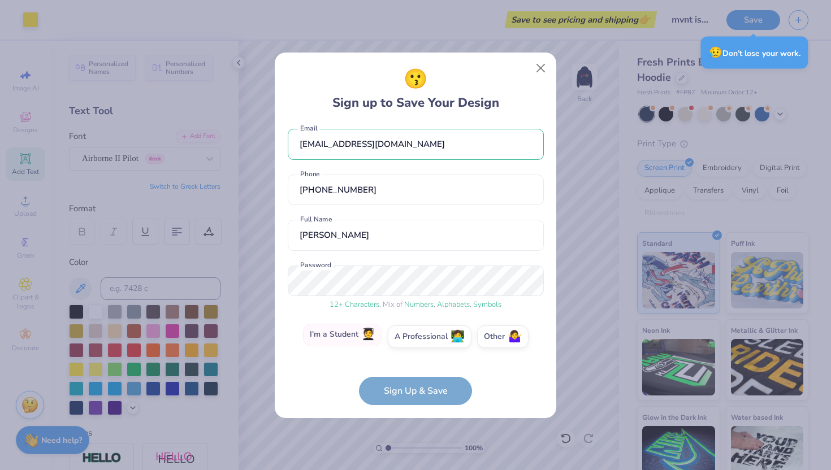
click at [347, 331] on label "I'm a Student 🧑‍🎓" at bounding box center [342, 335] width 79 height 23
click at [412, 342] on input "I'm a Student 🧑‍🎓" at bounding box center [415, 345] width 7 height 7
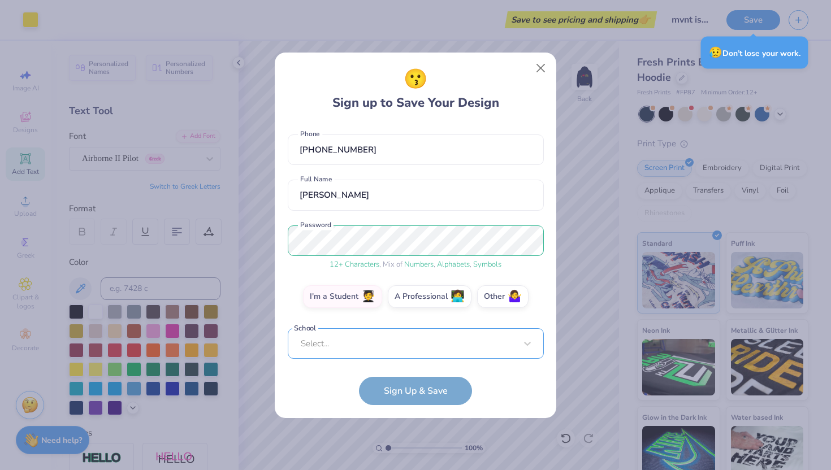
click at [373, 335] on div "Select..." at bounding box center [416, 343] width 256 height 31
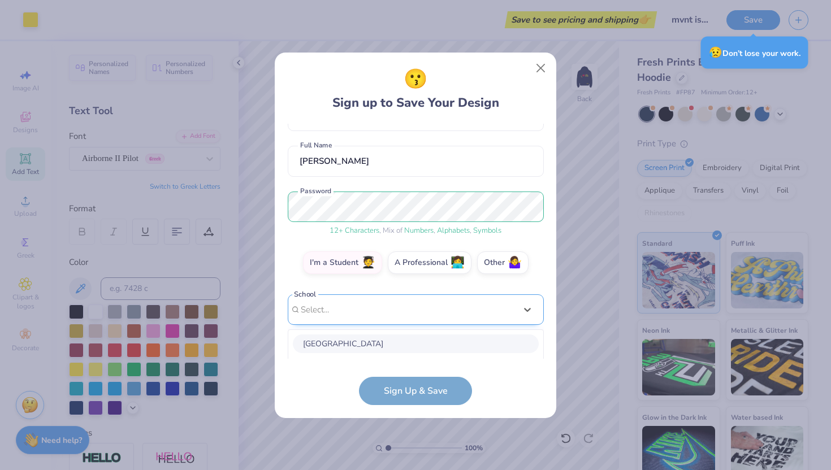
scroll to position [222, 0]
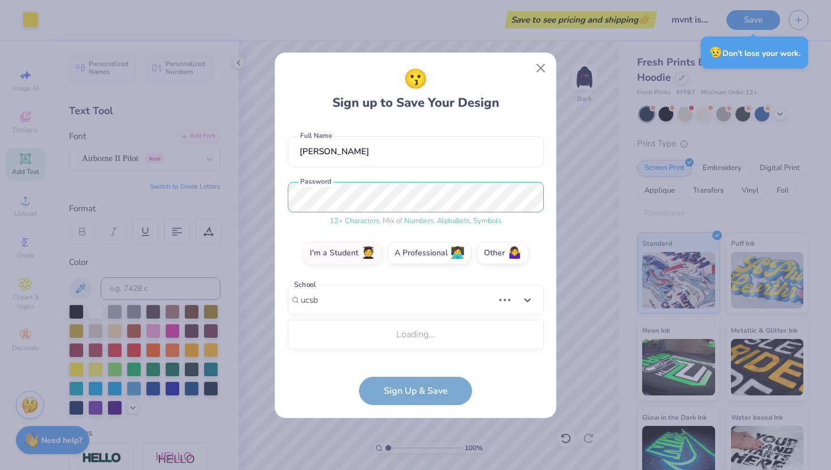
type input "ucsb"
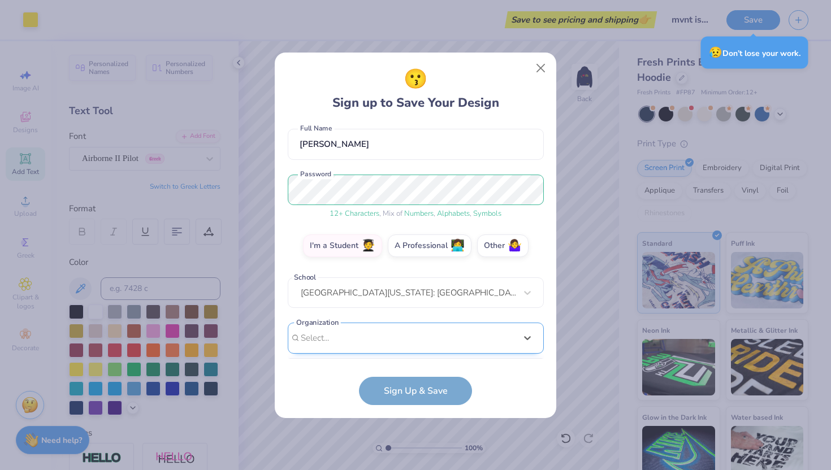
scroll to position [267, 0]
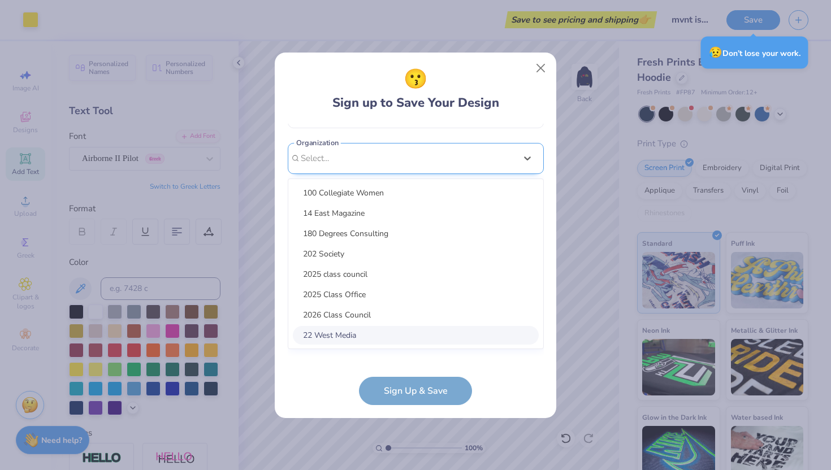
click at [343, 334] on div "option focused, 8 of 15. 15 results available. Use Up and Down to choose option…" at bounding box center [416, 246] width 256 height 206
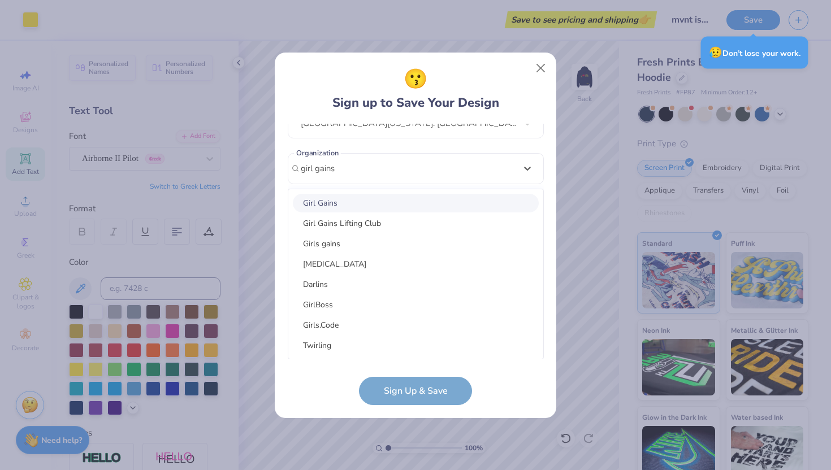
click at [355, 206] on div "Girl Gains" at bounding box center [416, 203] width 246 height 19
type input "girl gains"
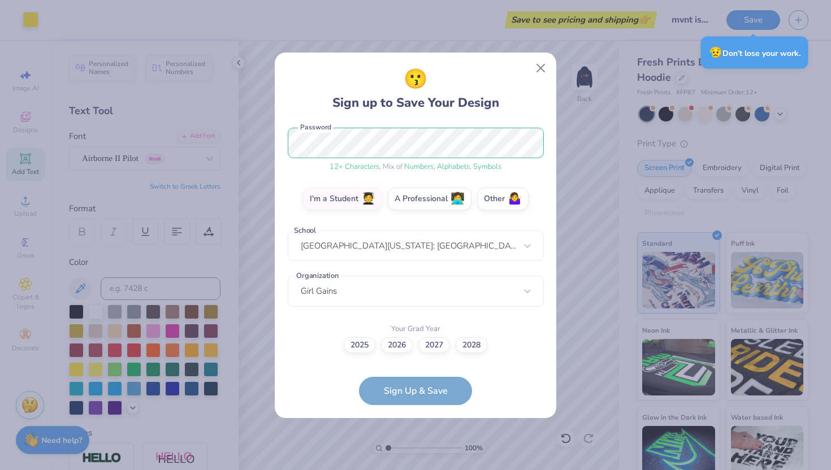
scroll to position [144, 0]
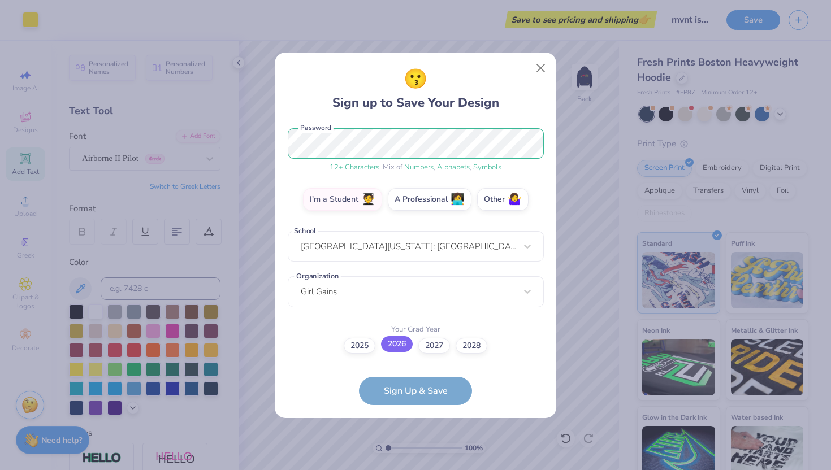
click at [389, 345] on label "2026" at bounding box center [397, 344] width 32 height 16
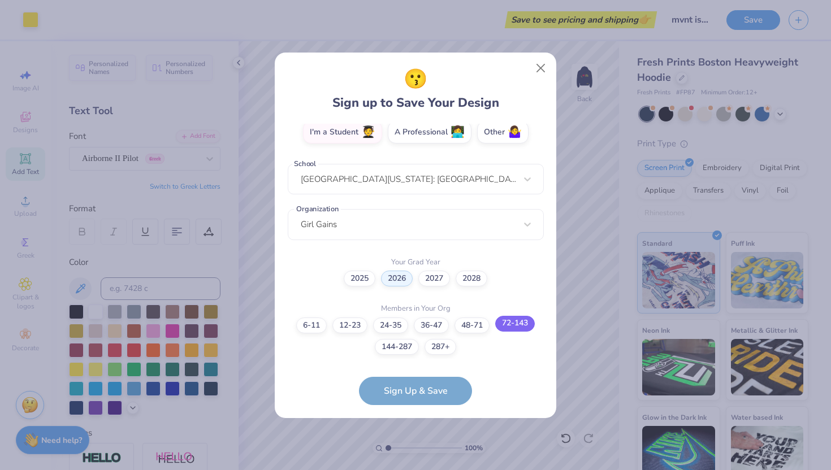
click at [519, 325] on label "72-143" at bounding box center [515, 324] width 40 height 16
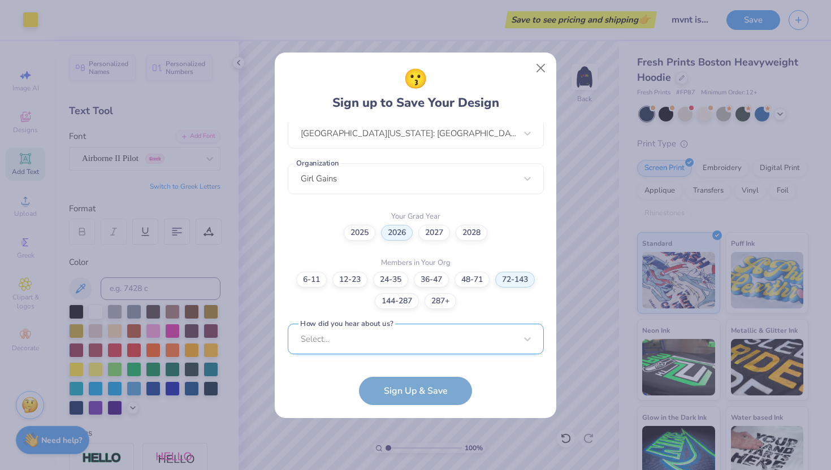
scroll to position [426, 0]
click at [445, 334] on div "Select..." at bounding box center [416, 338] width 256 height 31
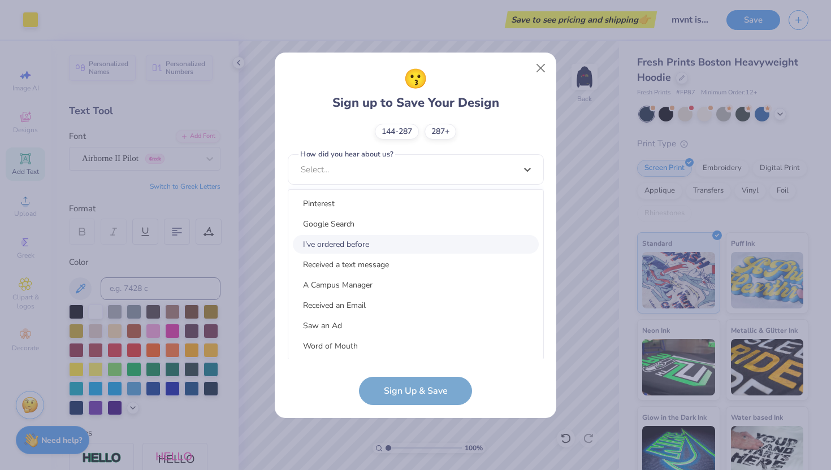
click at [385, 241] on div "I've ordered before" at bounding box center [416, 244] width 246 height 19
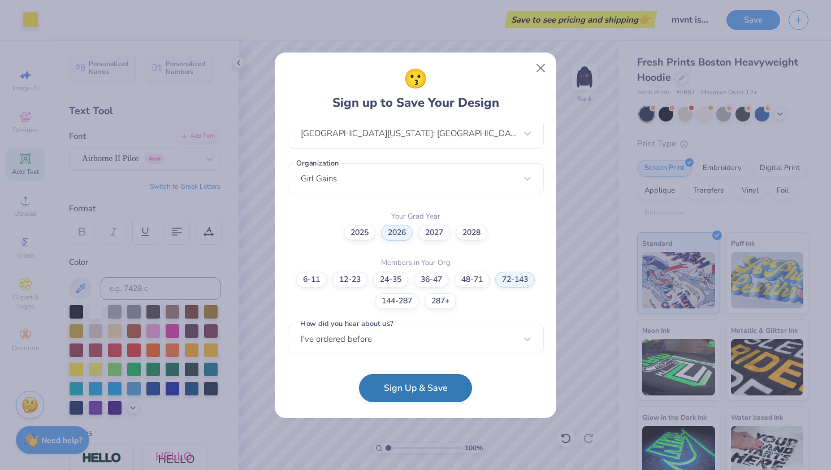
click at [404, 391] on button "Sign Up & Save" at bounding box center [415, 388] width 113 height 28
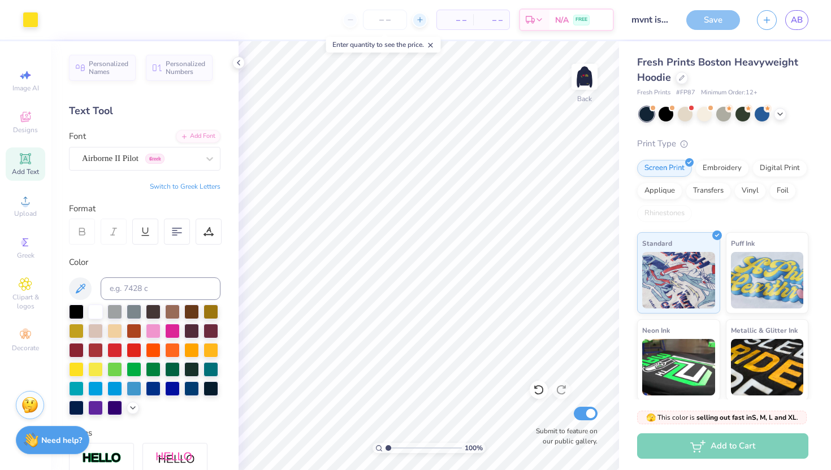
click at [416, 22] on icon at bounding box center [420, 20] width 8 height 8
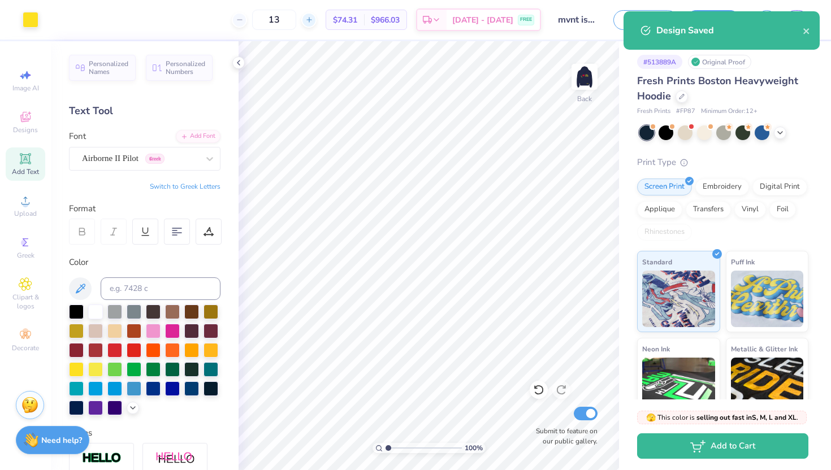
click at [313, 20] on icon at bounding box center [309, 20] width 8 height 8
type input "17"
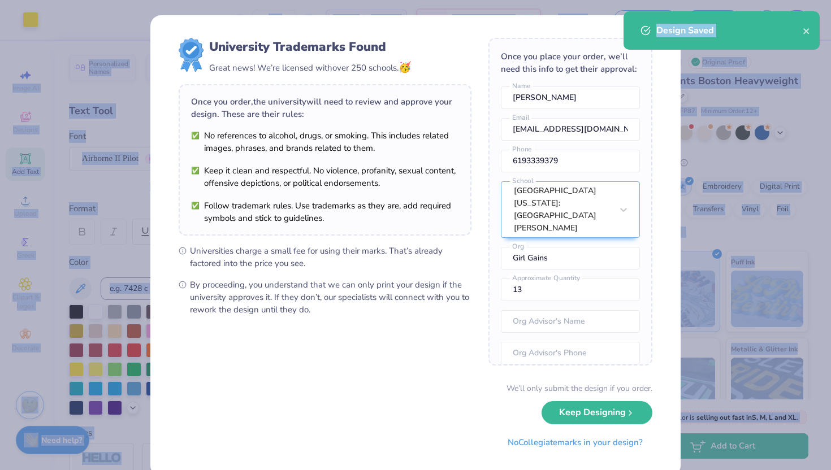
click at [322, 20] on div "University Trademarks Found Great news! We’re licensed with over 250 schools. 🥳…" at bounding box center [415, 245] width 530 height 461
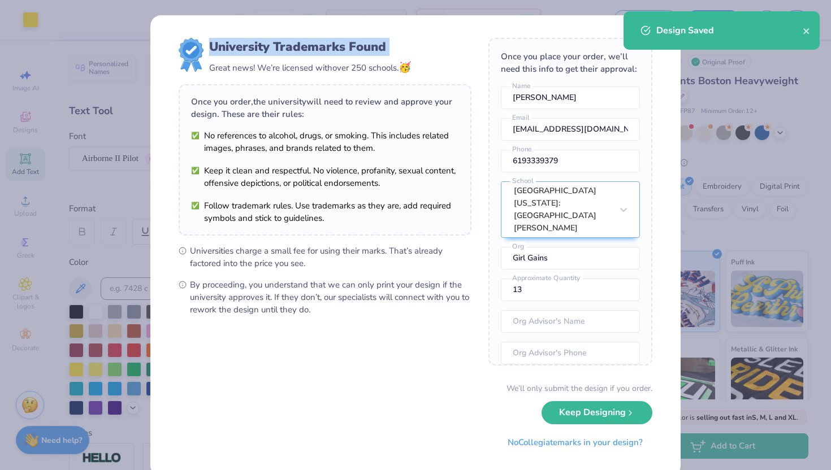
click at [322, 20] on div "University Trademarks Found Great news! We’re licensed with over 250 schools. 🥳…" at bounding box center [415, 245] width 530 height 461
type input "17"
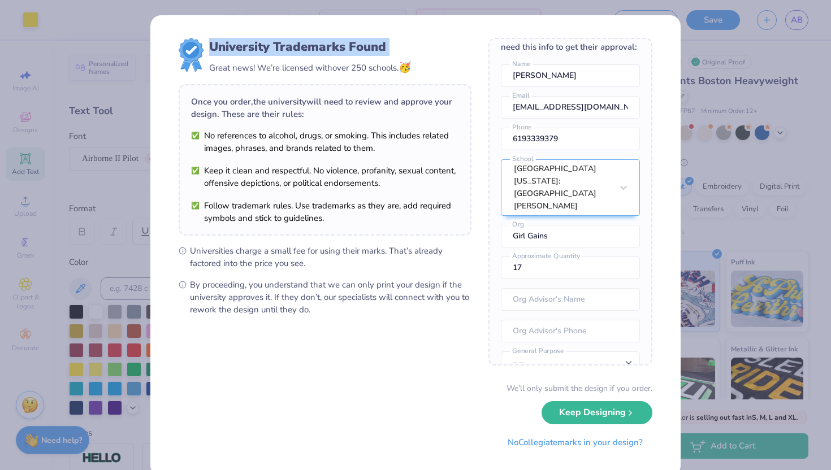
scroll to position [50, 0]
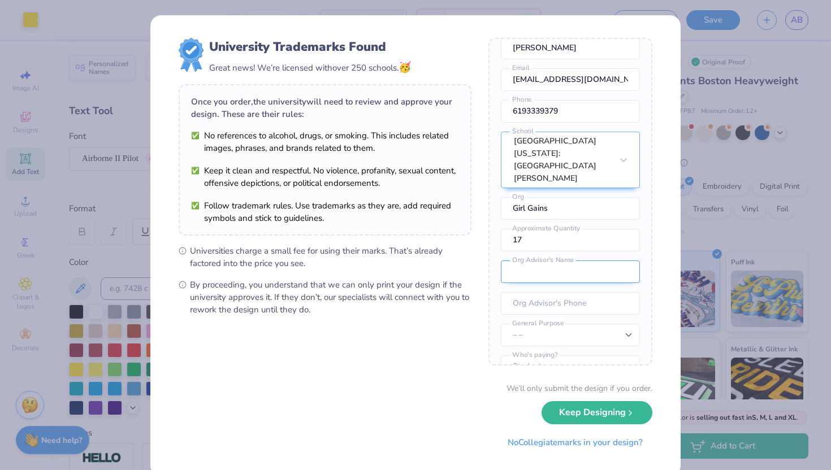
click at [559, 261] on input "text" at bounding box center [570, 272] width 139 height 23
type input "Awni Broughton"
click at [558, 292] on input "tel" at bounding box center [570, 303] width 139 height 23
type input "(619) 333-9379"
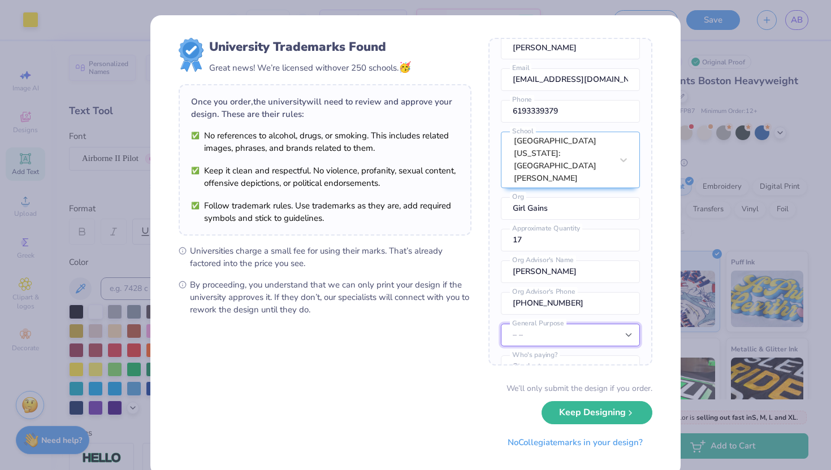
click at [566, 324] on select "– – Member apparel for registered Student Organization / Department / School Fu…" at bounding box center [570, 335] width 139 height 23
select select "Member apparel for registered Student Organization / Department / School"
click at [571, 355] on select "Students University" at bounding box center [570, 366] width 139 height 23
click at [593, 409] on button "Keep Designing" at bounding box center [596, 412] width 111 height 23
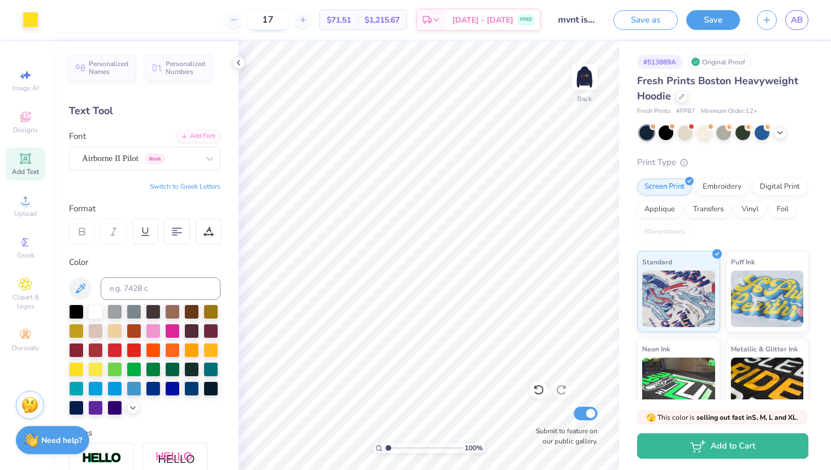
drag, startPoint x: 292, startPoint y: 18, endPoint x: 274, endPoint y: 18, distance: 18.6
click at [274, 18] on input "17" at bounding box center [268, 20] width 44 height 20
type input "30"
click at [190, 18] on div "30 $61.37 Per Item $1,841.10 Total Est. Delivery Sep 12 - 15 FREE" at bounding box center [294, 20] width 494 height 40
click at [710, 19] on button "Save" at bounding box center [713, 18] width 54 height 20
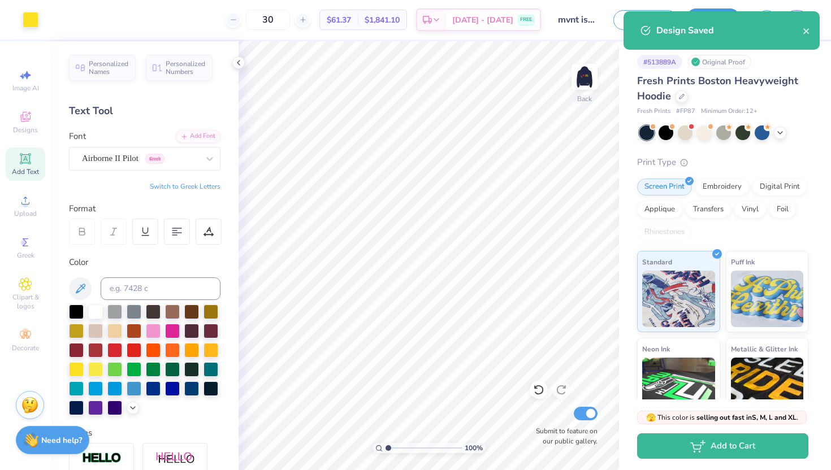
select select "Member apparel for registered Student Organization / Department / School"
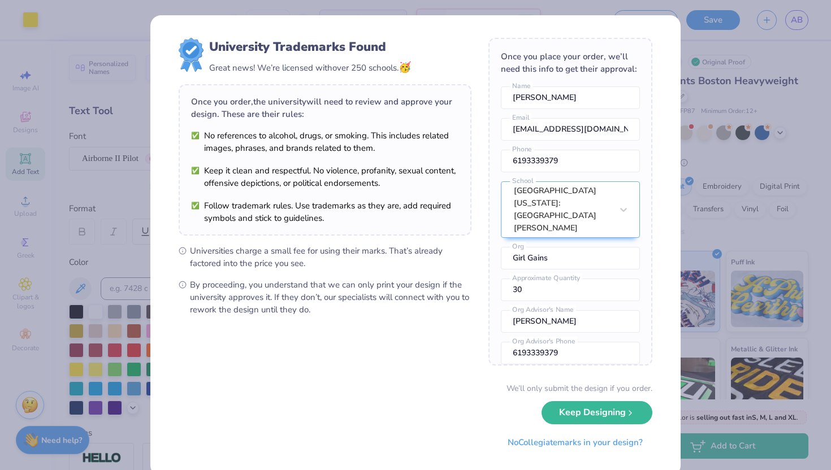
click at [699, 232] on div "University Trademarks Found Great news! We’re licensed with over 250 schools. 🥳…" at bounding box center [415, 235] width 831 height 470
click at [605, 422] on div "We’ll only submit the design if you order. Keep Designing No Collegiate marks i…" at bounding box center [416, 418] width 474 height 71
click at [589, 414] on button "Keep Designing" at bounding box center [596, 409] width 111 height 23
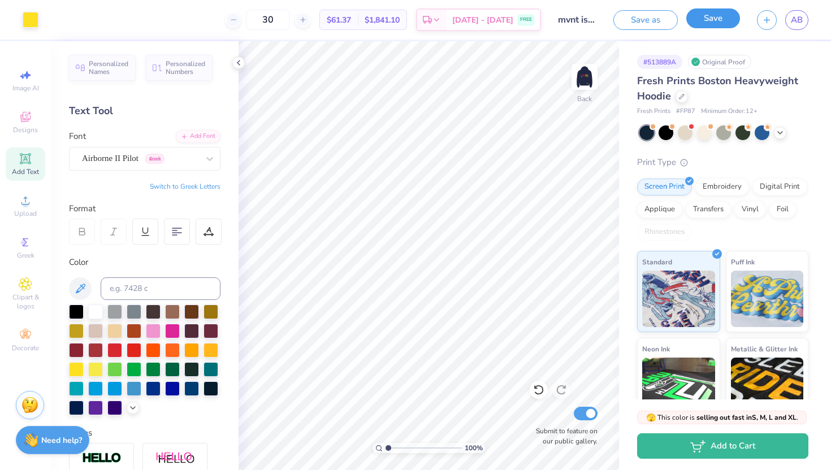
click at [711, 21] on button "Save" at bounding box center [713, 18] width 54 height 20
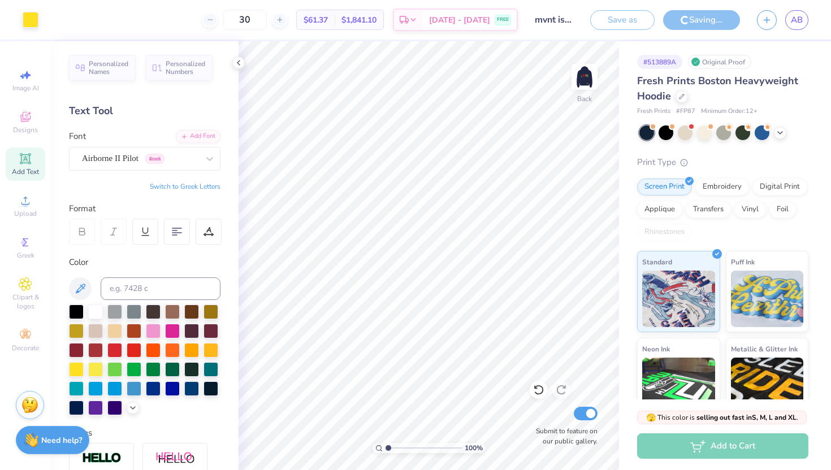
type textarea "x"
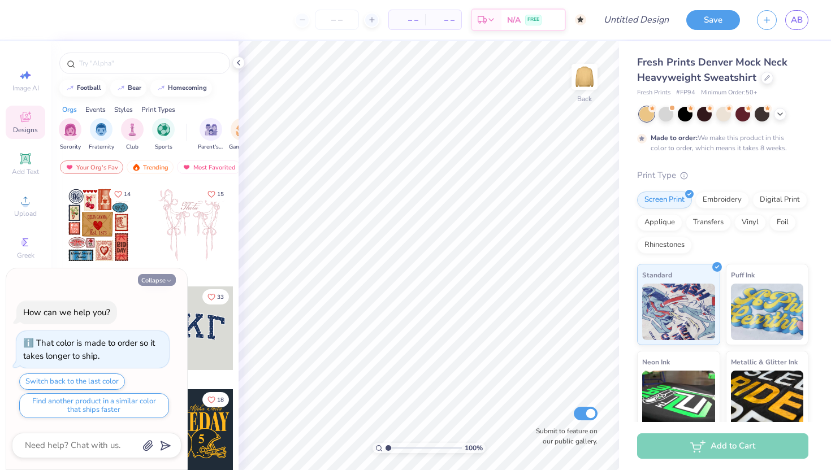
click at [168, 281] on polyline "button" at bounding box center [168, 281] width 3 height 2
type textarea "x"
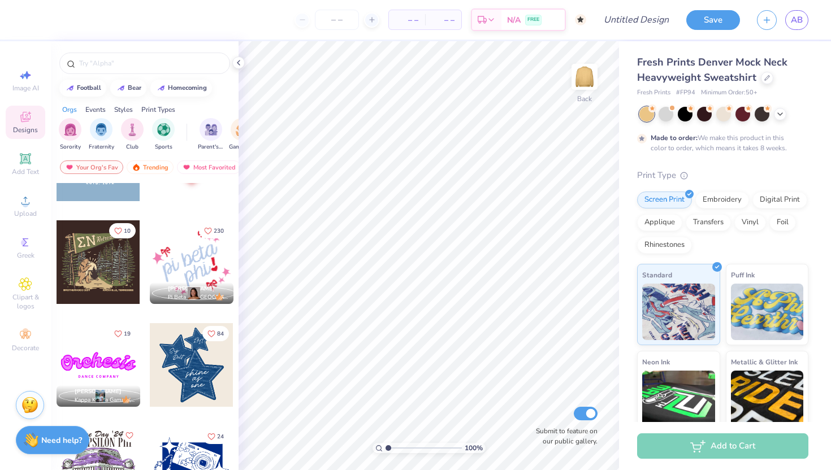
scroll to position [1463, 0]
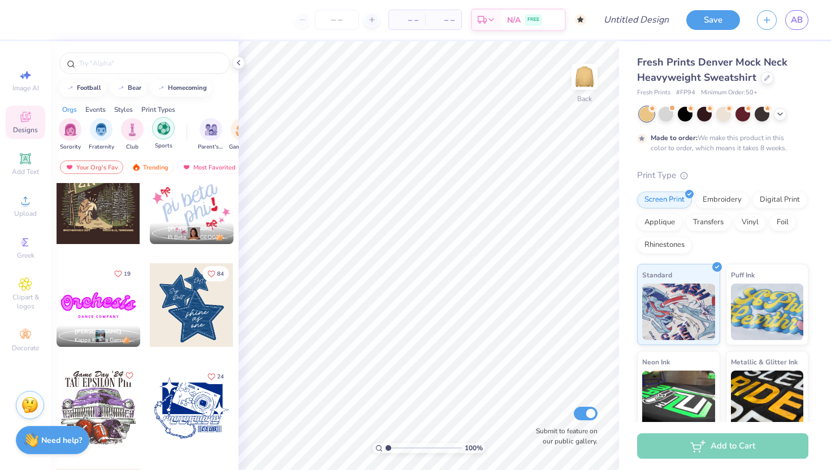
click at [163, 129] on img "filter for Sports" at bounding box center [163, 128] width 13 height 13
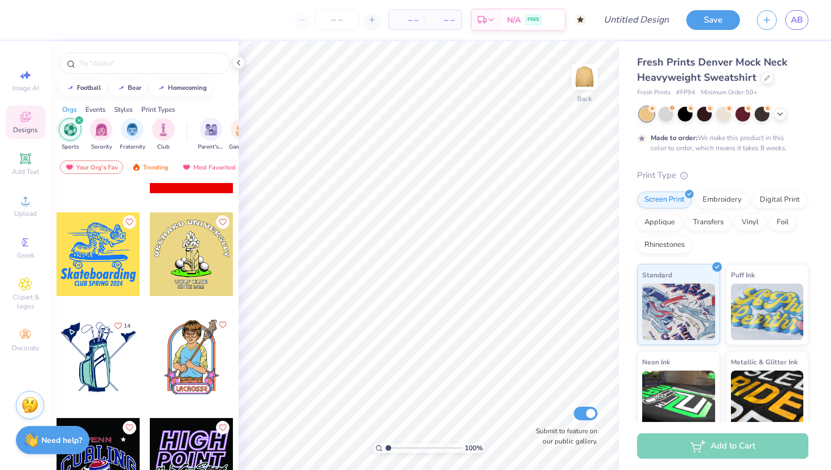
scroll to position [6767, 0]
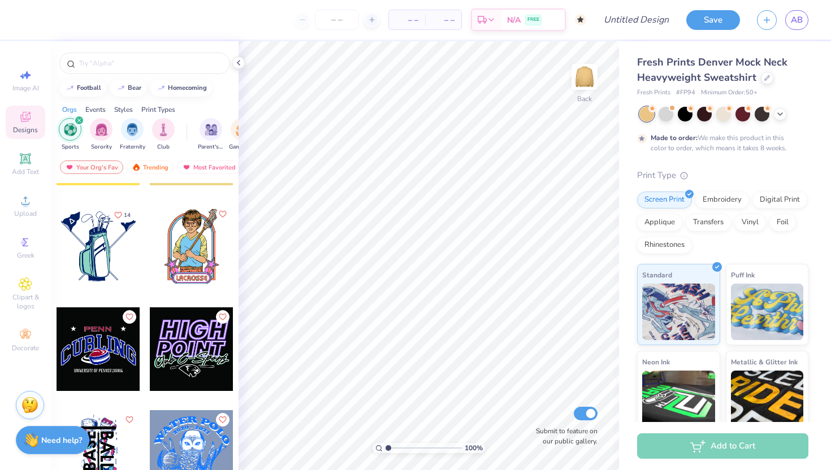
click at [79, 118] on icon "filter for Sports" at bounding box center [79, 120] width 5 height 5
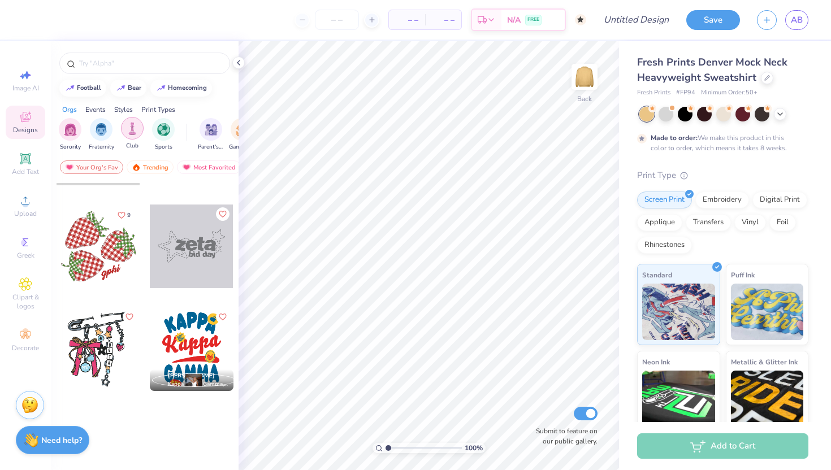
click at [134, 128] on img "filter for Club" at bounding box center [132, 128] width 12 height 13
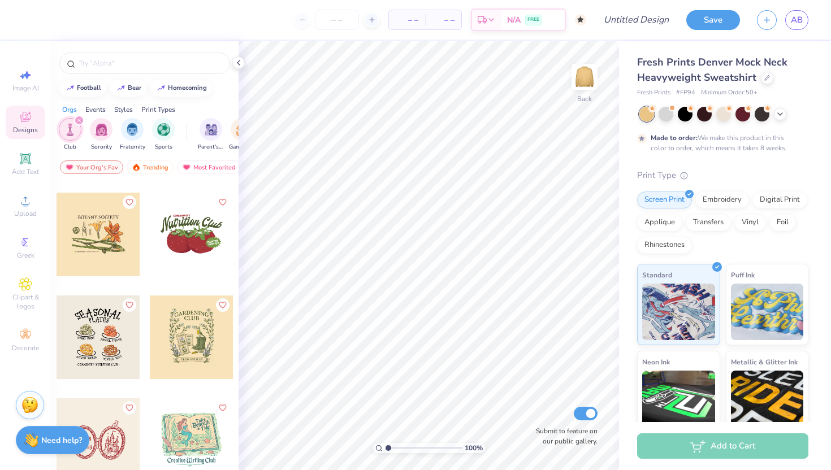
scroll to position [3387, 0]
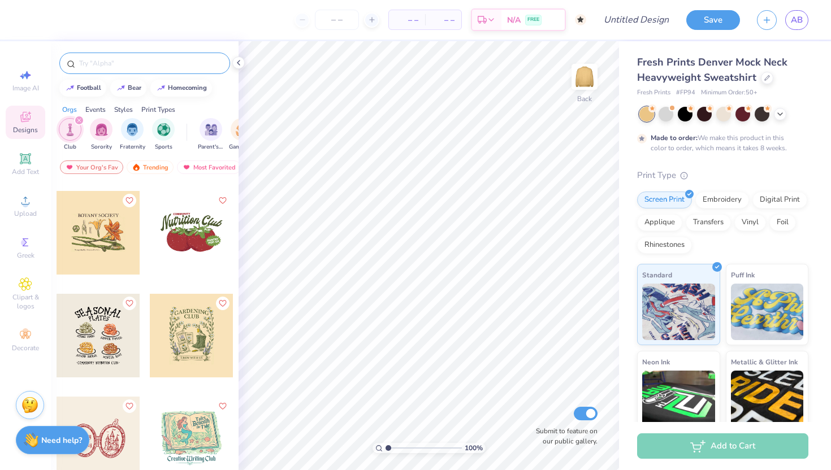
click at [106, 69] on div at bounding box center [144, 63] width 171 height 21
click at [105, 64] on input "text" at bounding box center [150, 63] width 145 height 11
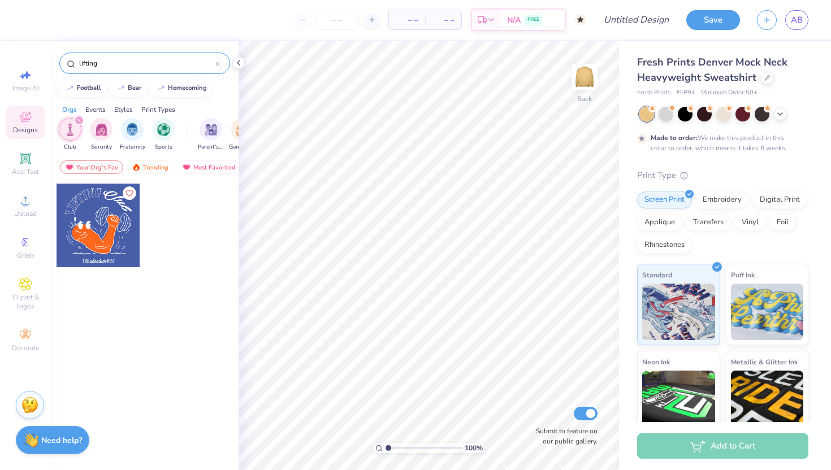
click at [77, 122] on icon "filter for Club" at bounding box center [79, 120] width 5 height 5
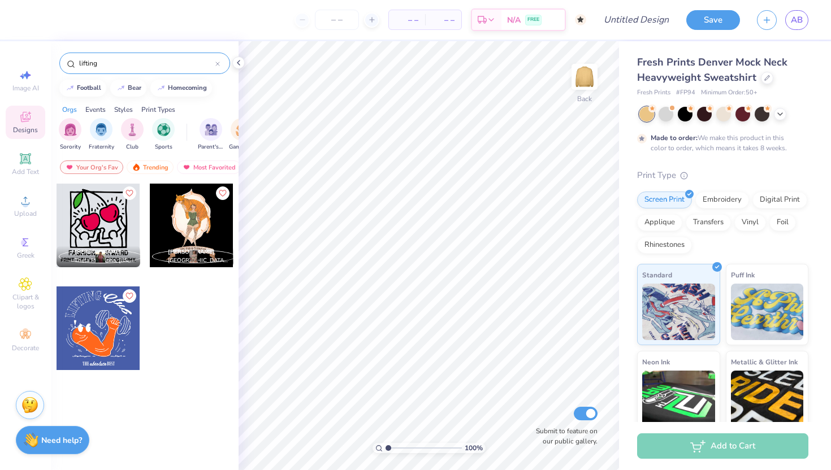
drag, startPoint x: 107, startPoint y: 63, endPoint x: 65, endPoint y: 62, distance: 42.4
click at [65, 63] on div "lifting" at bounding box center [144, 63] width 171 height 21
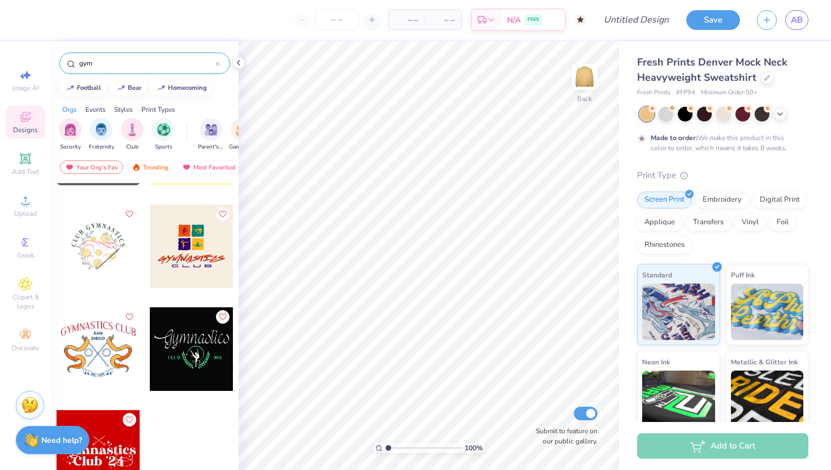
scroll to position [0, 0]
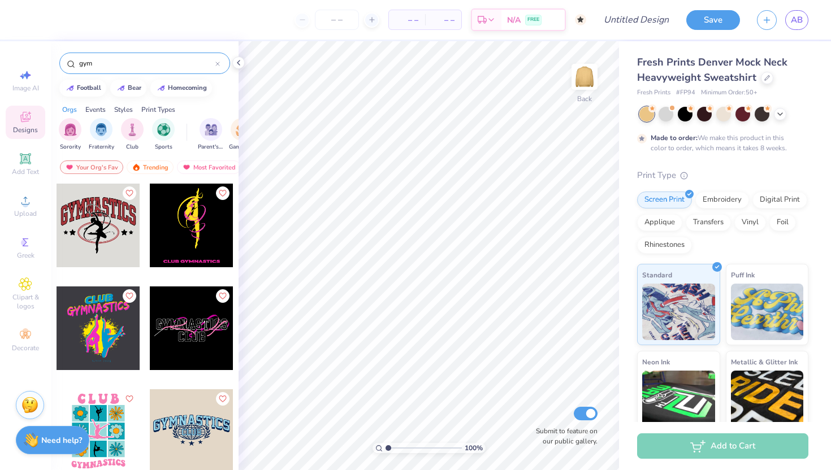
drag, startPoint x: 112, startPoint y: 62, endPoint x: 57, endPoint y: 60, distance: 55.4
click at [57, 62] on div "gym" at bounding box center [145, 60] width 188 height 38
type input "weight"
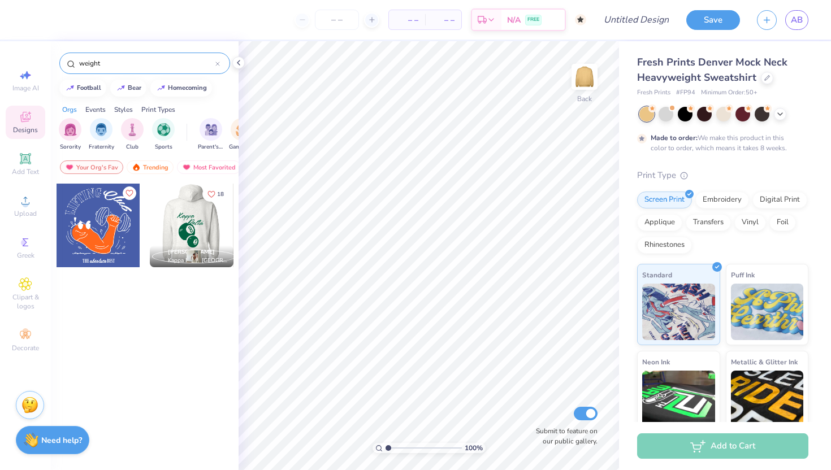
click at [189, 220] on div at bounding box center [191, 226] width 84 height 84
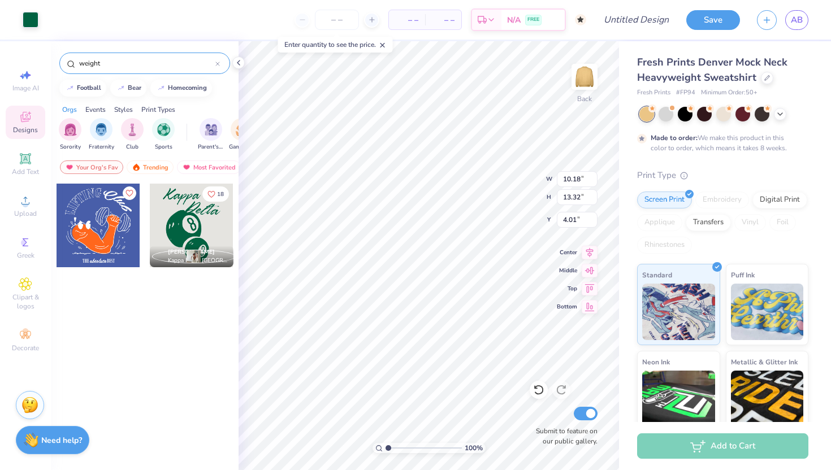
type input "4.01"
click at [222, 65] on div "weight" at bounding box center [144, 63] width 171 height 21
click at [218, 63] on icon at bounding box center [217, 63] width 3 height 3
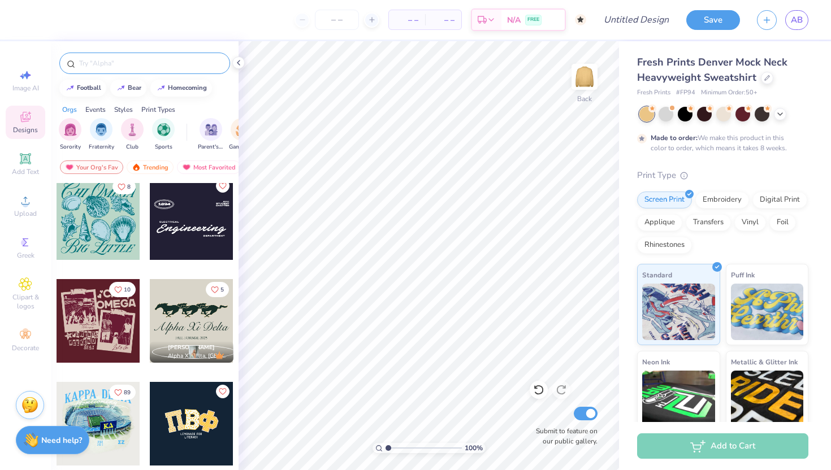
scroll to position [2365, 0]
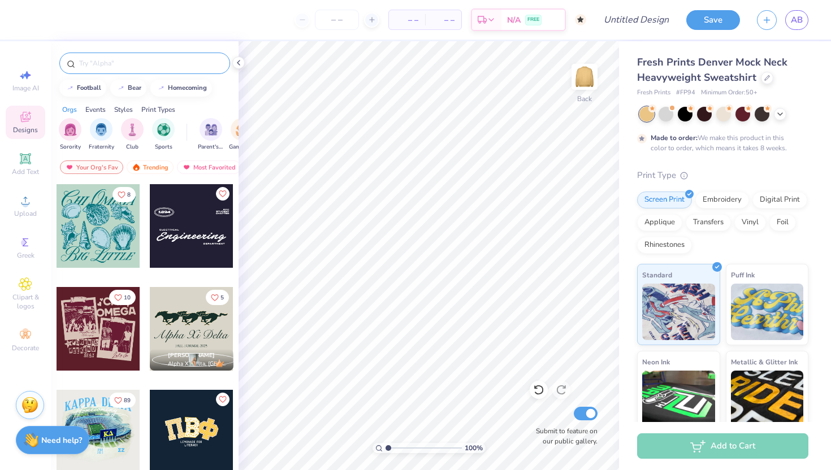
click at [107, 67] on input "text" at bounding box center [150, 63] width 145 height 11
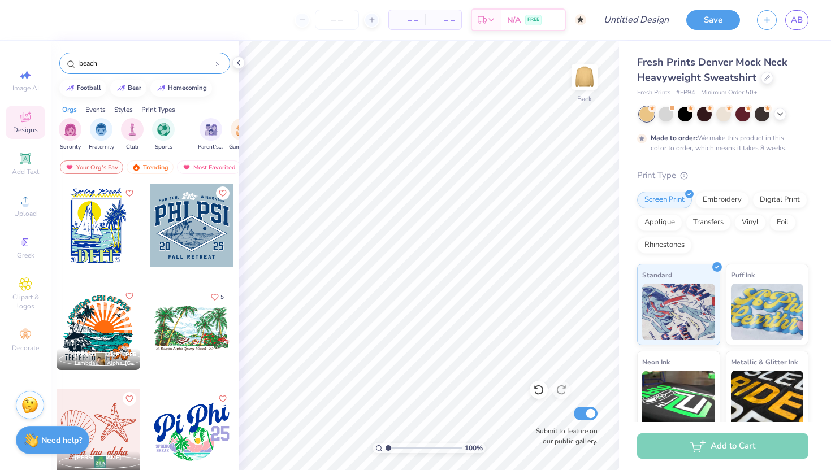
type input "beach"
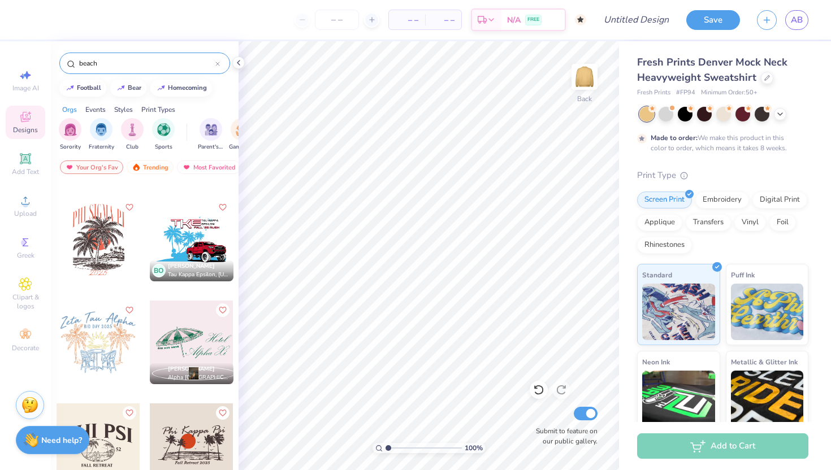
scroll to position [812, 0]
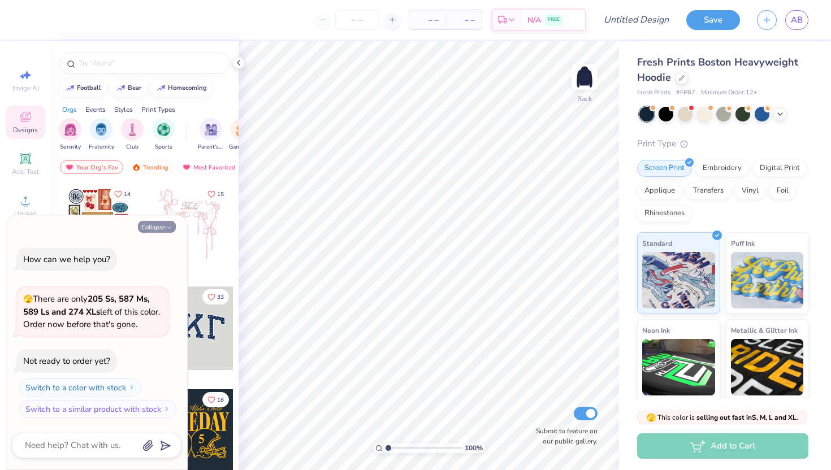
click at [158, 227] on button "Collapse" at bounding box center [157, 227] width 38 height 12
type textarea "x"
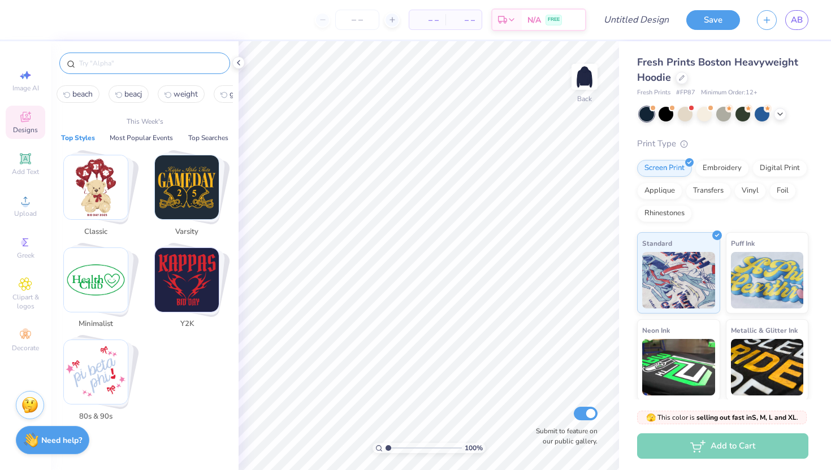
click at [114, 66] on input "text" at bounding box center [150, 63] width 145 height 11
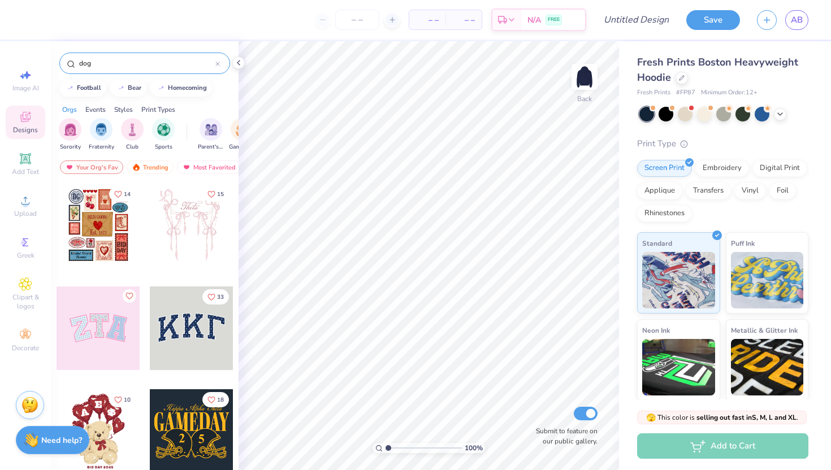
type input "dog"
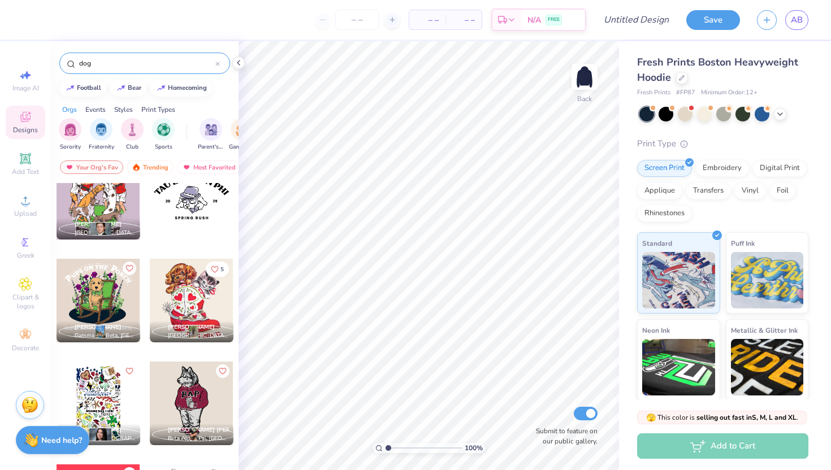
scroll to position [1160, 0]
click at [216, 62] on icon at bounding box center [217, 64] width 5 height 5
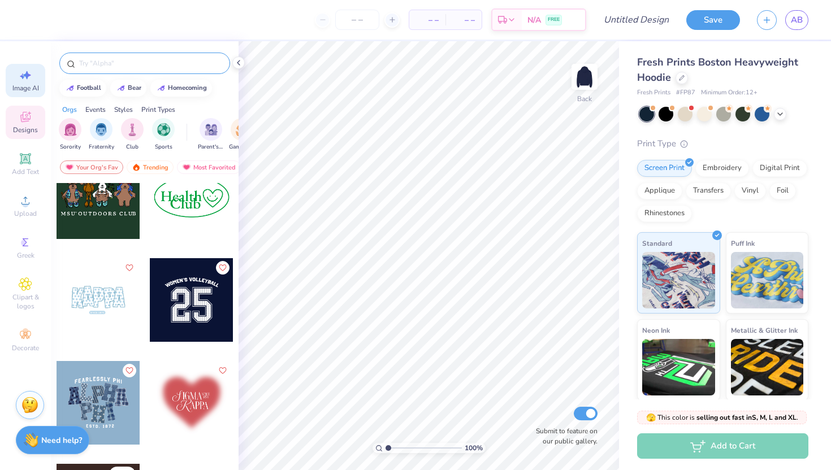
click at [25, 95] on div "Image AI" at bounding box center [26, 80] width 40 height 33
select select "4"
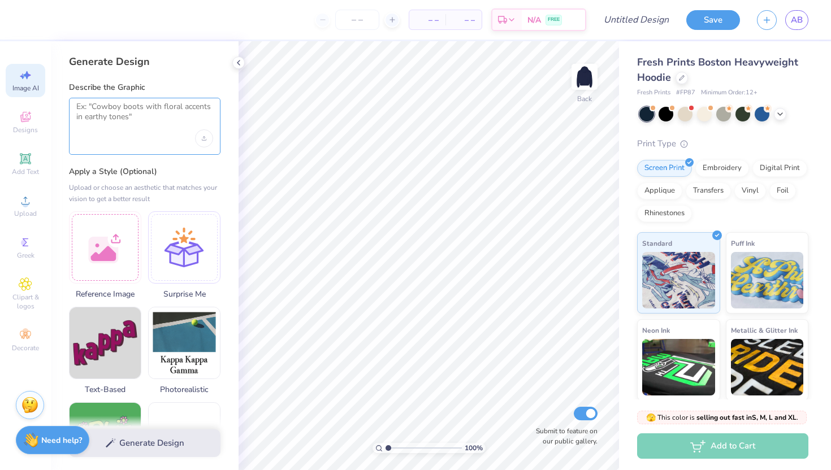
click at [138, 120] on textarea at bounding box center [144, 116] width 137 height 28
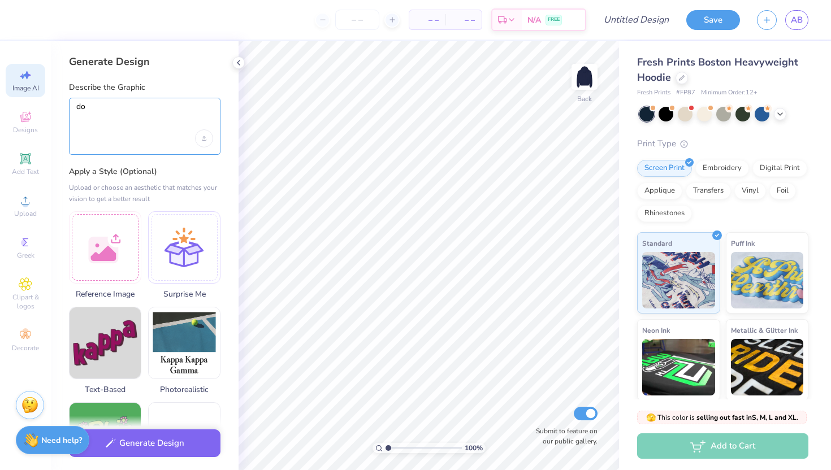
type textarea "d"
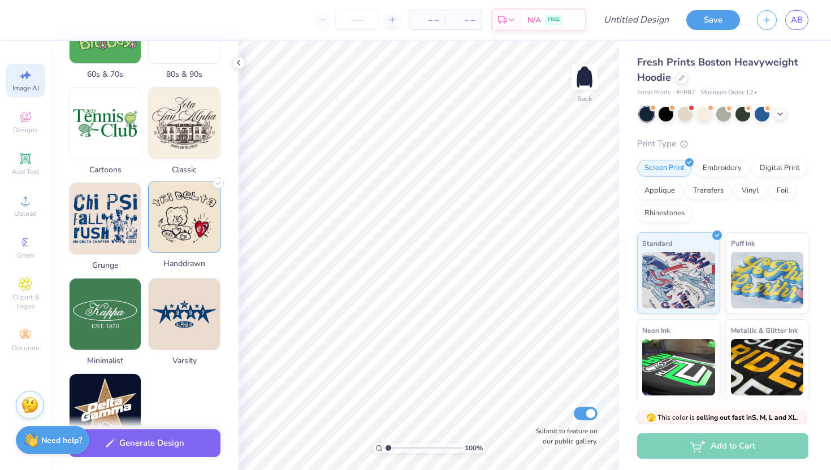
scroll to position [401, 0]
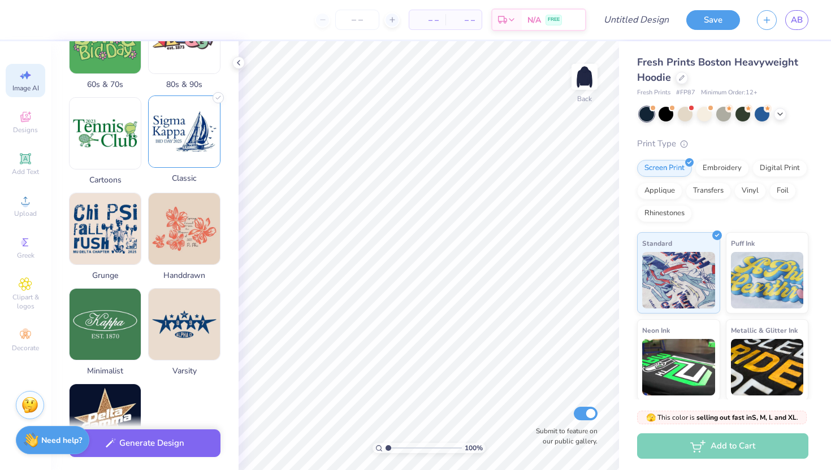
type textarea "dog sitting and holding a barbell with weights on it in its mouth"
click at [185, 141] on img at bounding box center [184, 131] width 71 height 71
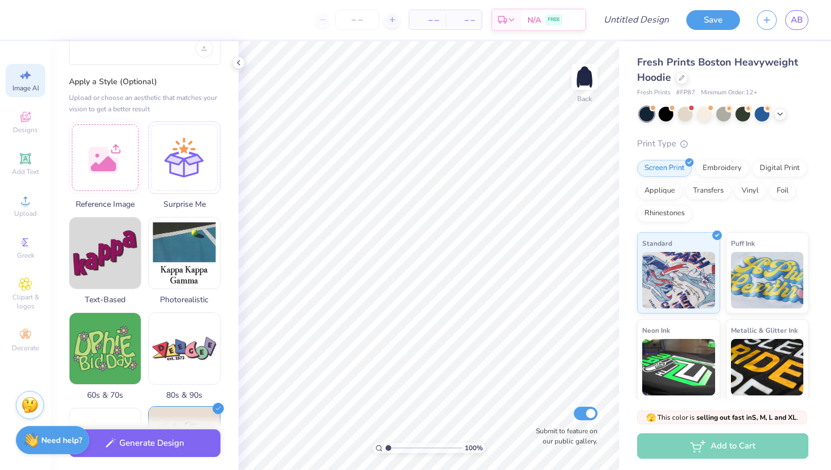
scroll to position [83, 0]
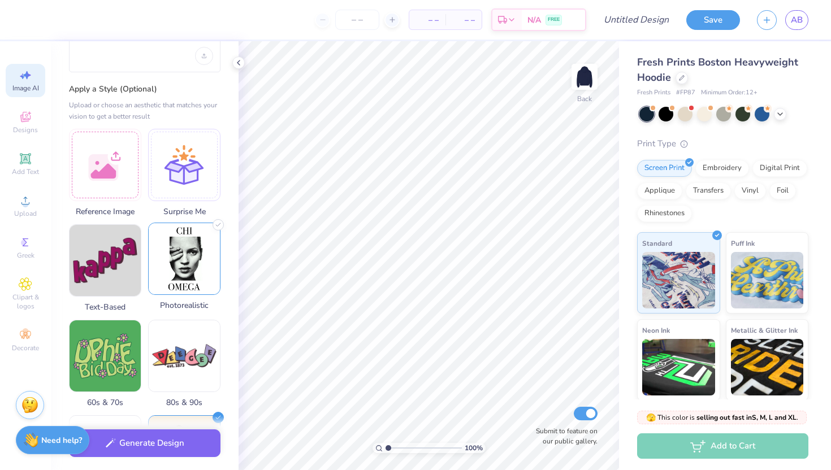
click at [188, 229] on img at bounding box center [184, 258] width 71 height 71
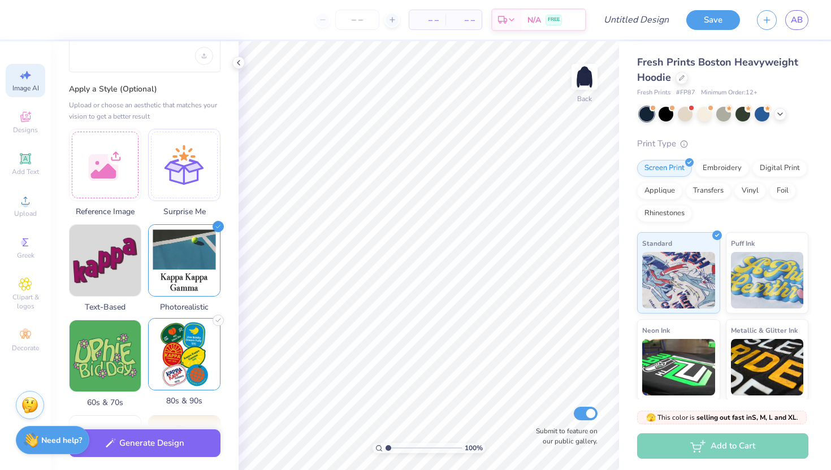
click at [191, 346] on img at bounding box center [184, 354] width 71 height 71
select select "4"
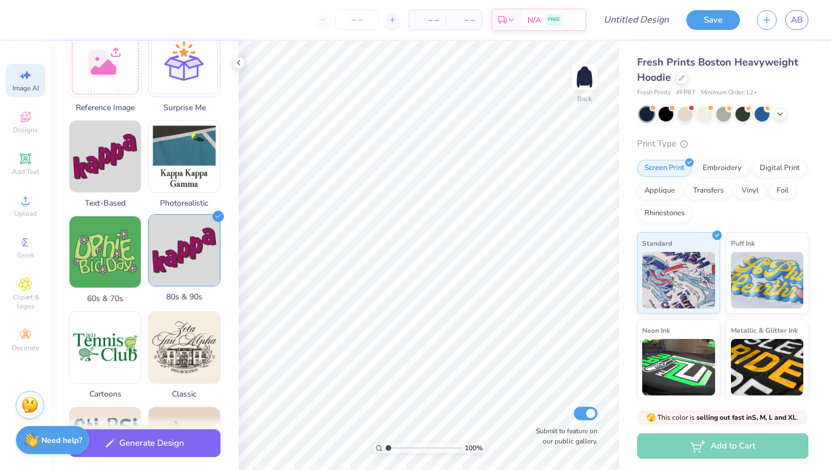
scroll to position [187, 0]
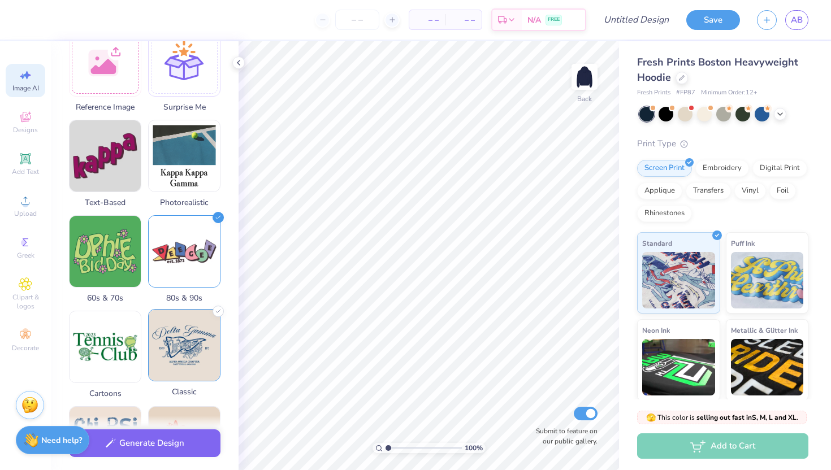
click at [198, 349] on img at bounding box center [184, 345] width 71 height 71
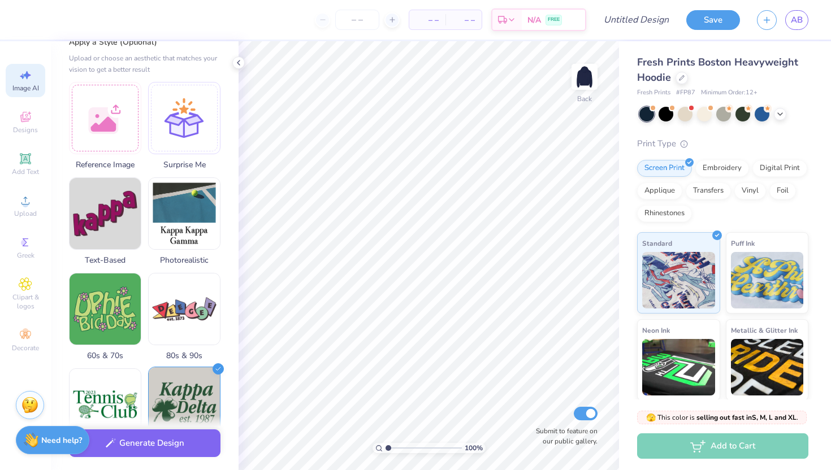
scroll to position [50, 0]
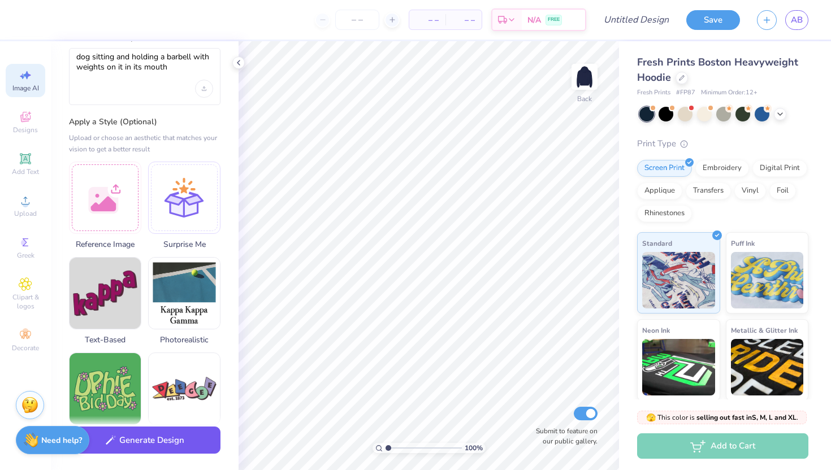
click at [170, 433] on button "Generate Design" at bounding box center [144, 441] width 151 height 28
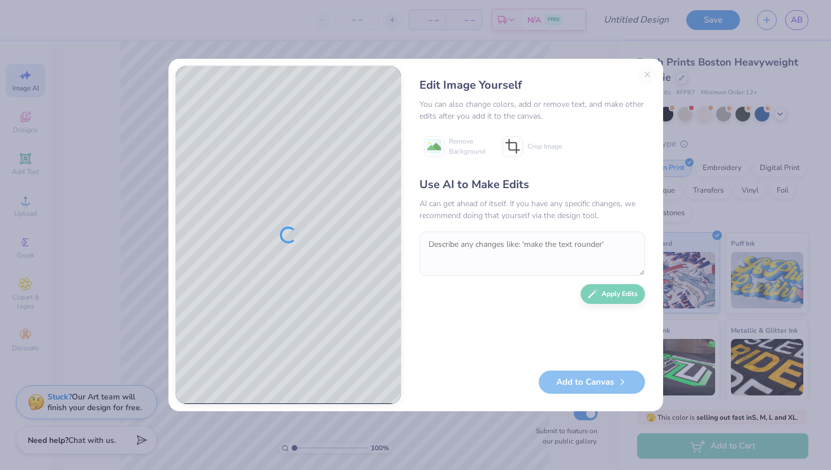
click at [641, 70] on div "Edit Image Yourself You can also change colors, add or remove text, and make ot…" at bounding box center [532, 235] width 248 height 339
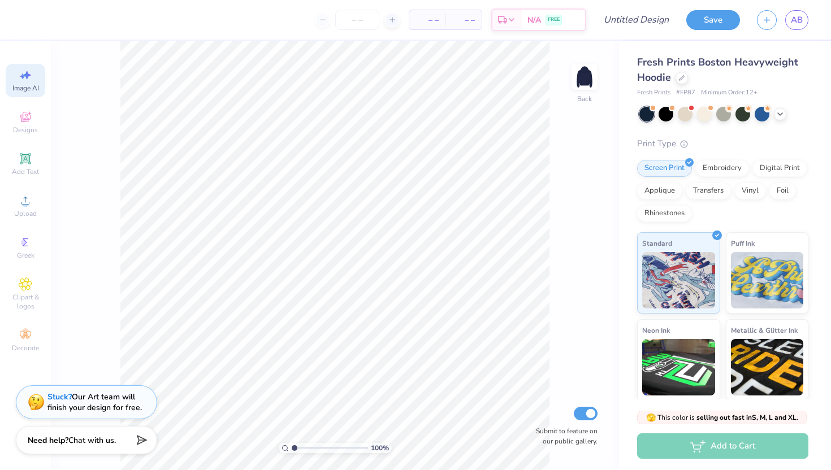
select select "4"
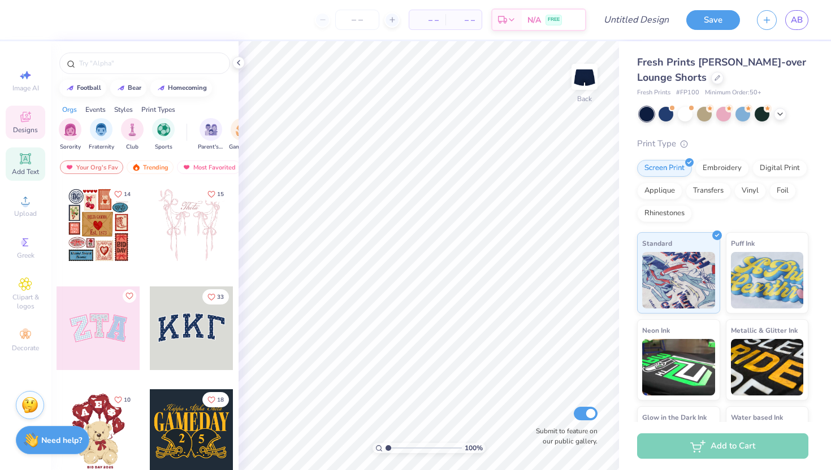
click at [24, 162] on icon at bounding box center [25, 158] width 8 height 8
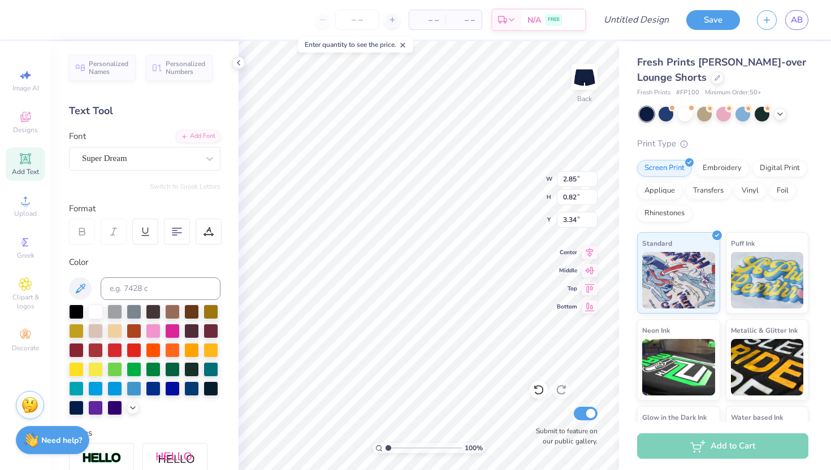
type textarea "Girl Gains"
click at [127, 154] on div "Super Dream" at bounding box center [140, 159] width 119 height 18
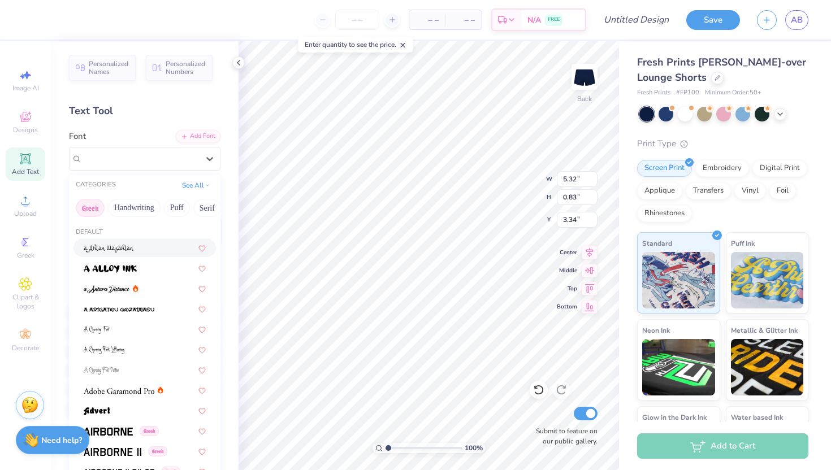
click at [93, 210] on button "Greek" at bounding box center [90, 208] width 29 height 18
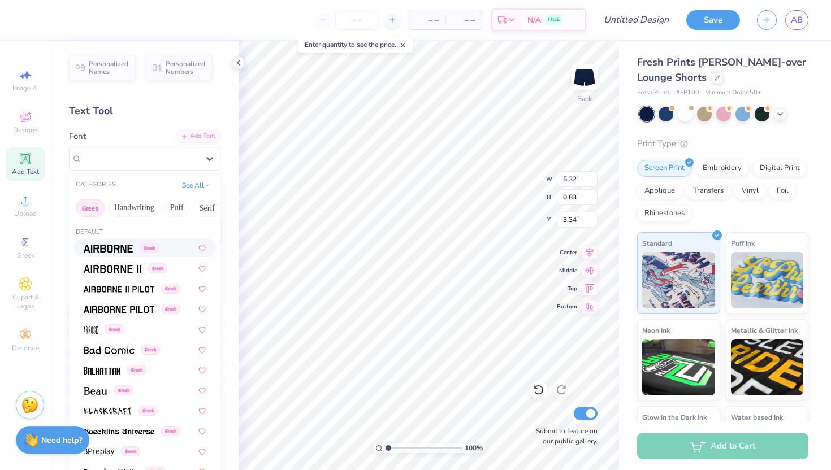
click at [118, 257] on div "Greek" at bounding box center [144, 247] width 142 height 19
type input "5.98"
type input "0.86"
type input "3.32"
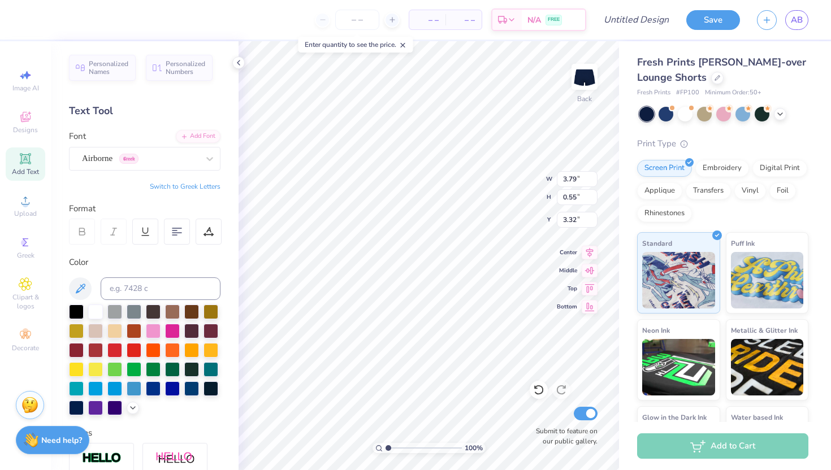
type input "3.79"
type input "0.55"
type input "5.60"
type input "3.81"
type input "0.80"
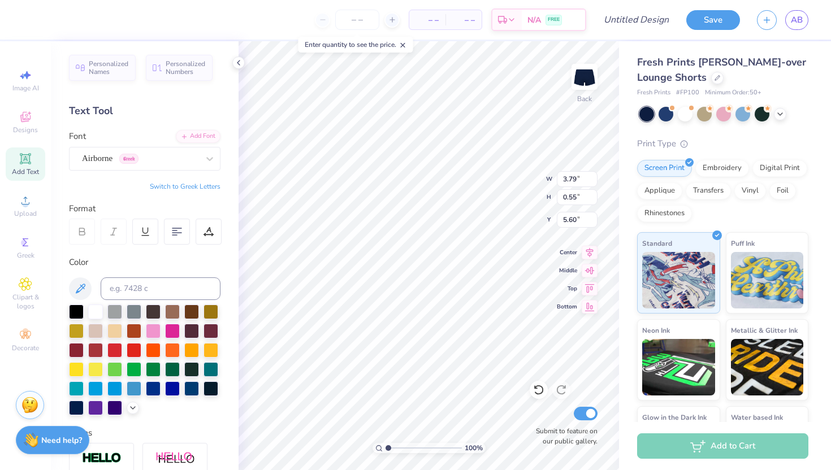
type input "5.47"
type input "5.28"
type input "3.79"
type input "0.57"
type input "5.40"
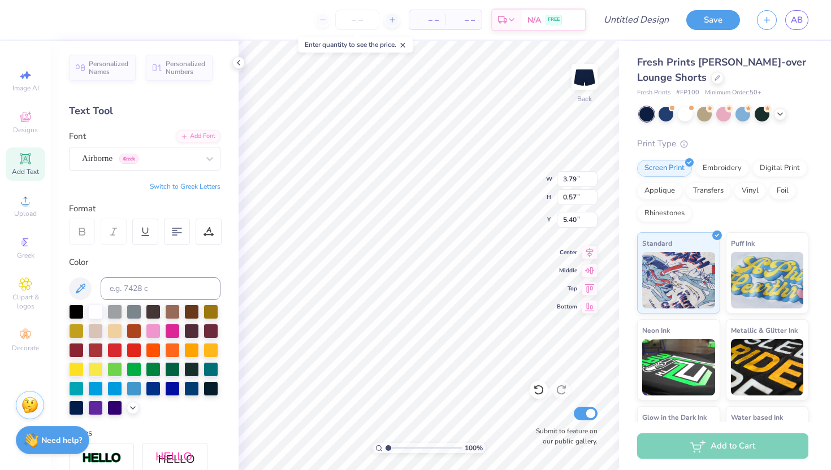
type input "5.58"
